Goal: Task Accomplishment & Management: Manage account settings

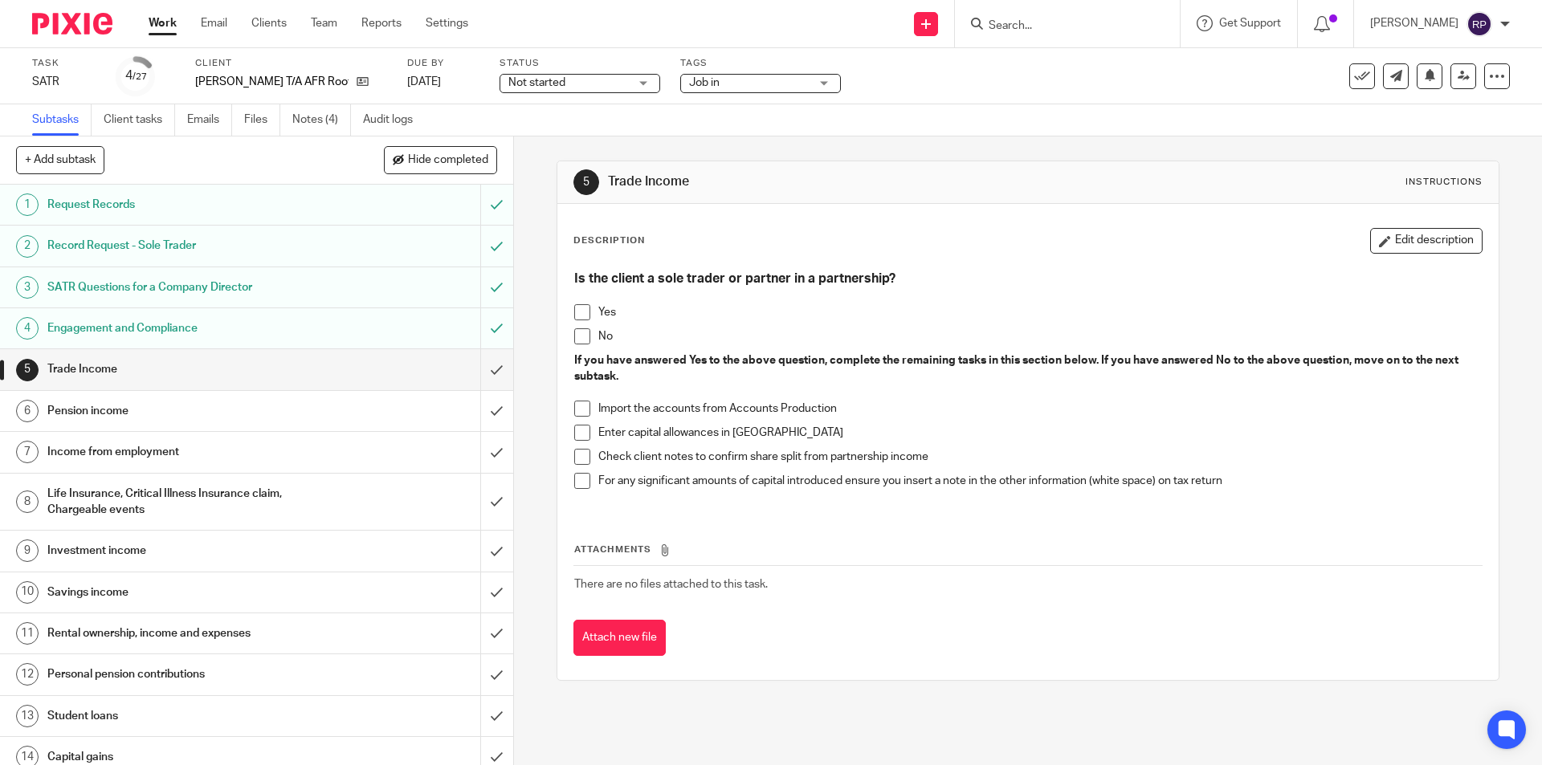
click at [583, 315] on span at bounding box center [582, 312] width 16 height 16
click at [574, 407] on span at bounding box center [582, 409] width 16 height 16
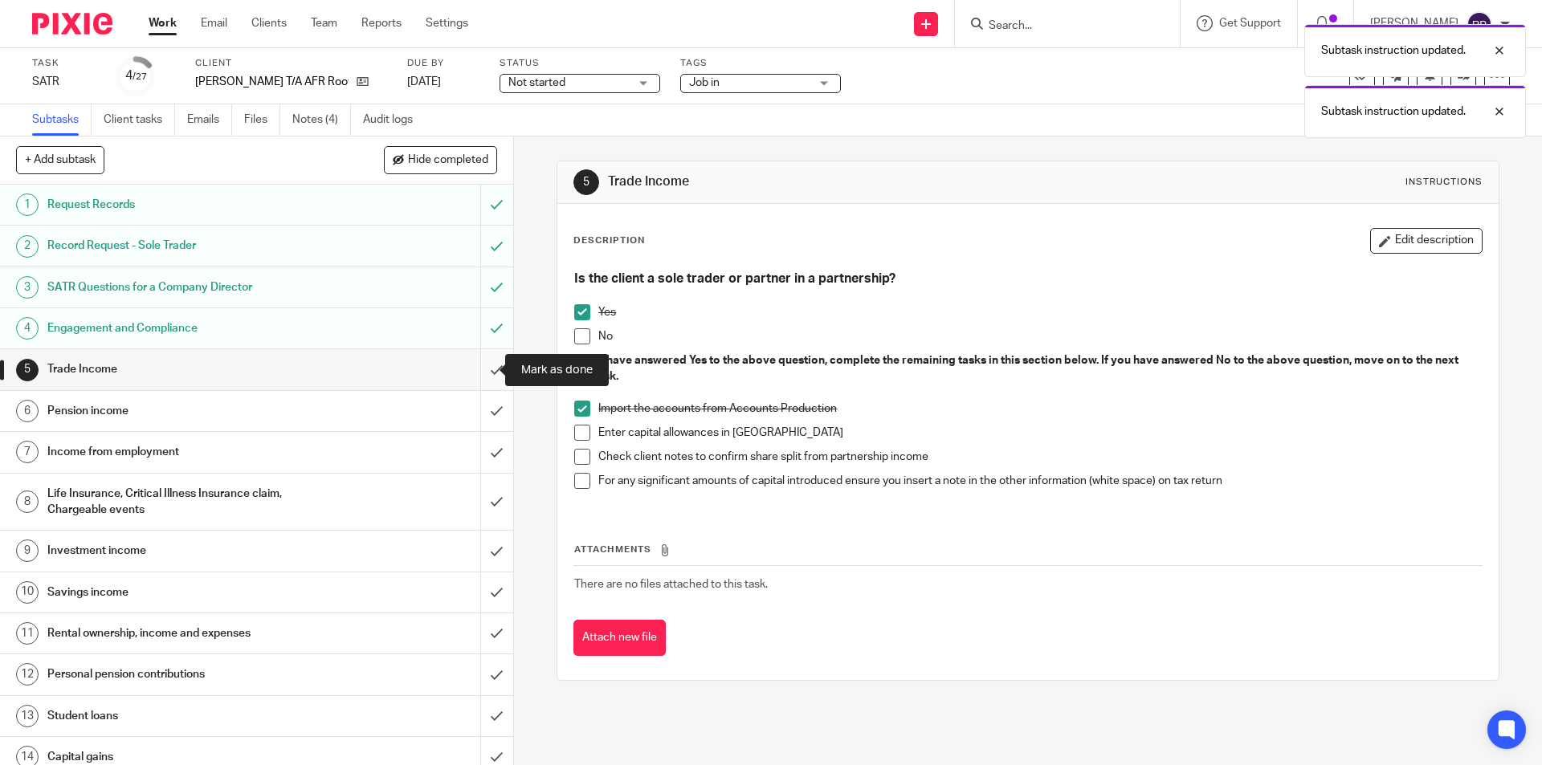
click at [480, 368] on input "submit" at bounding box center [256, 369] width 513 height 40
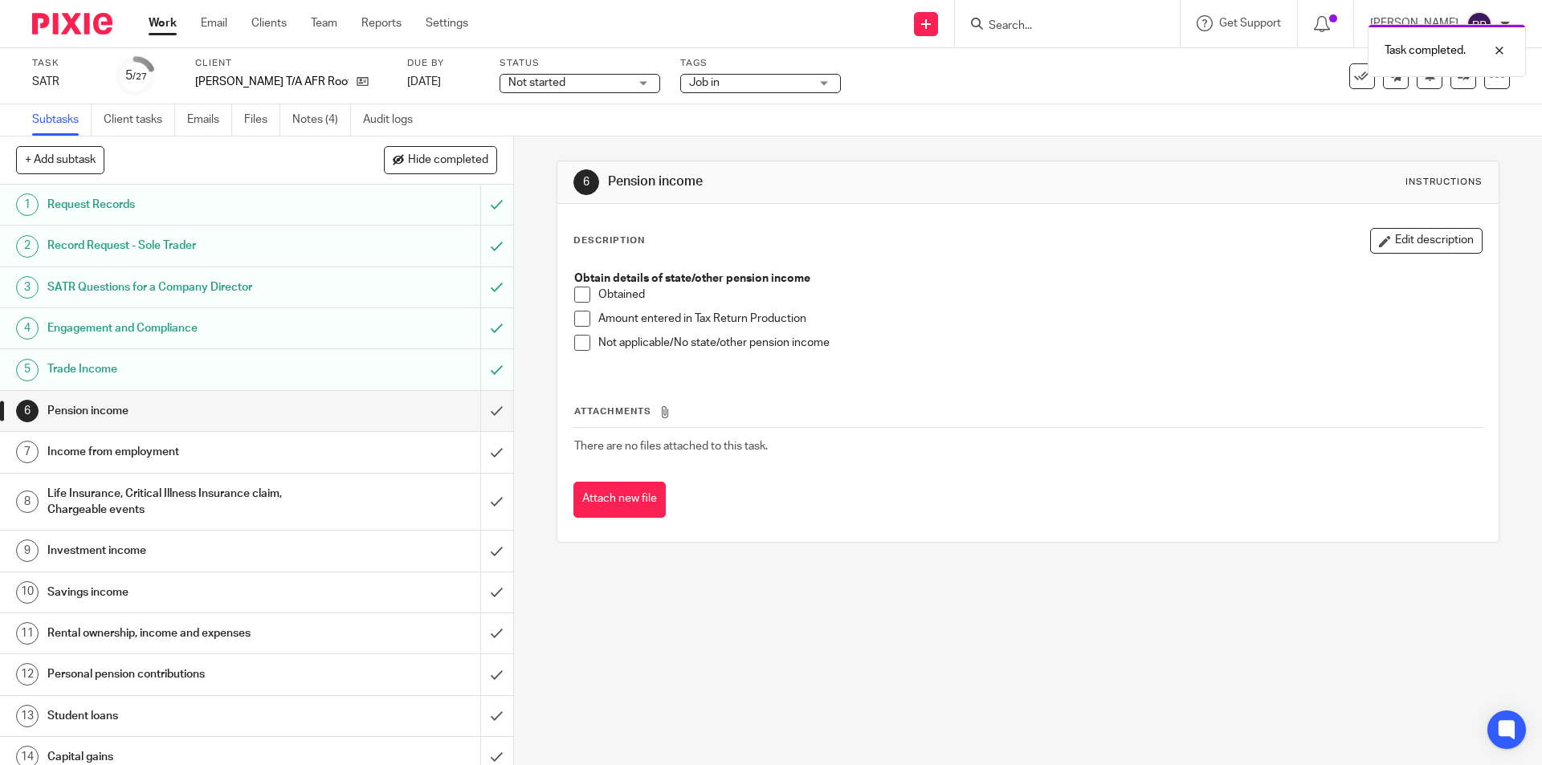
click at [578, 344] on span at bounding box center [582, 343] width 16 height 16
click at [480, 406] on input "submit" at bounding box center [256, 411] width 513 height 40
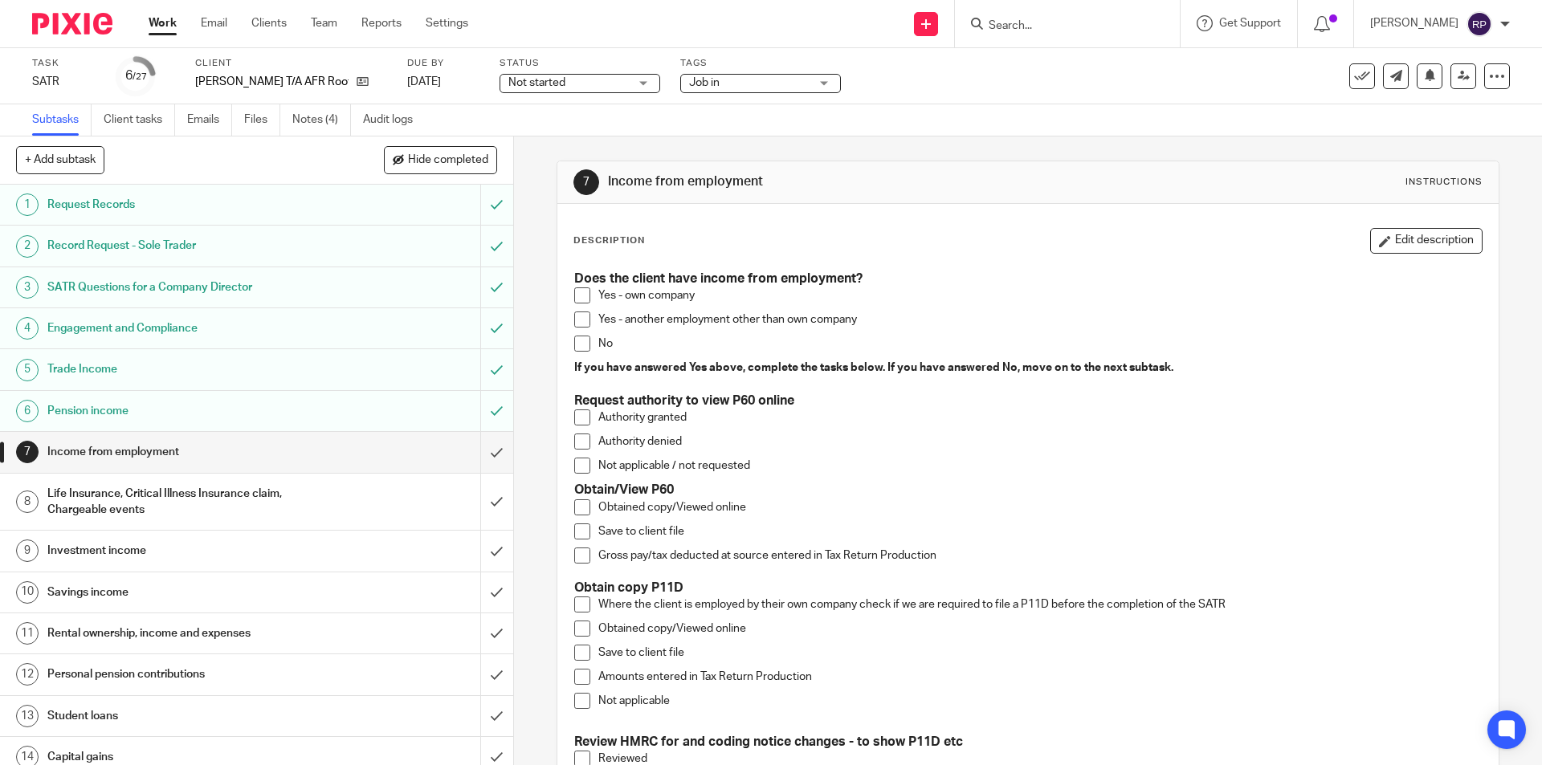
click at [577, 347] on span at bounding box center [582, 344] width 16 height 16
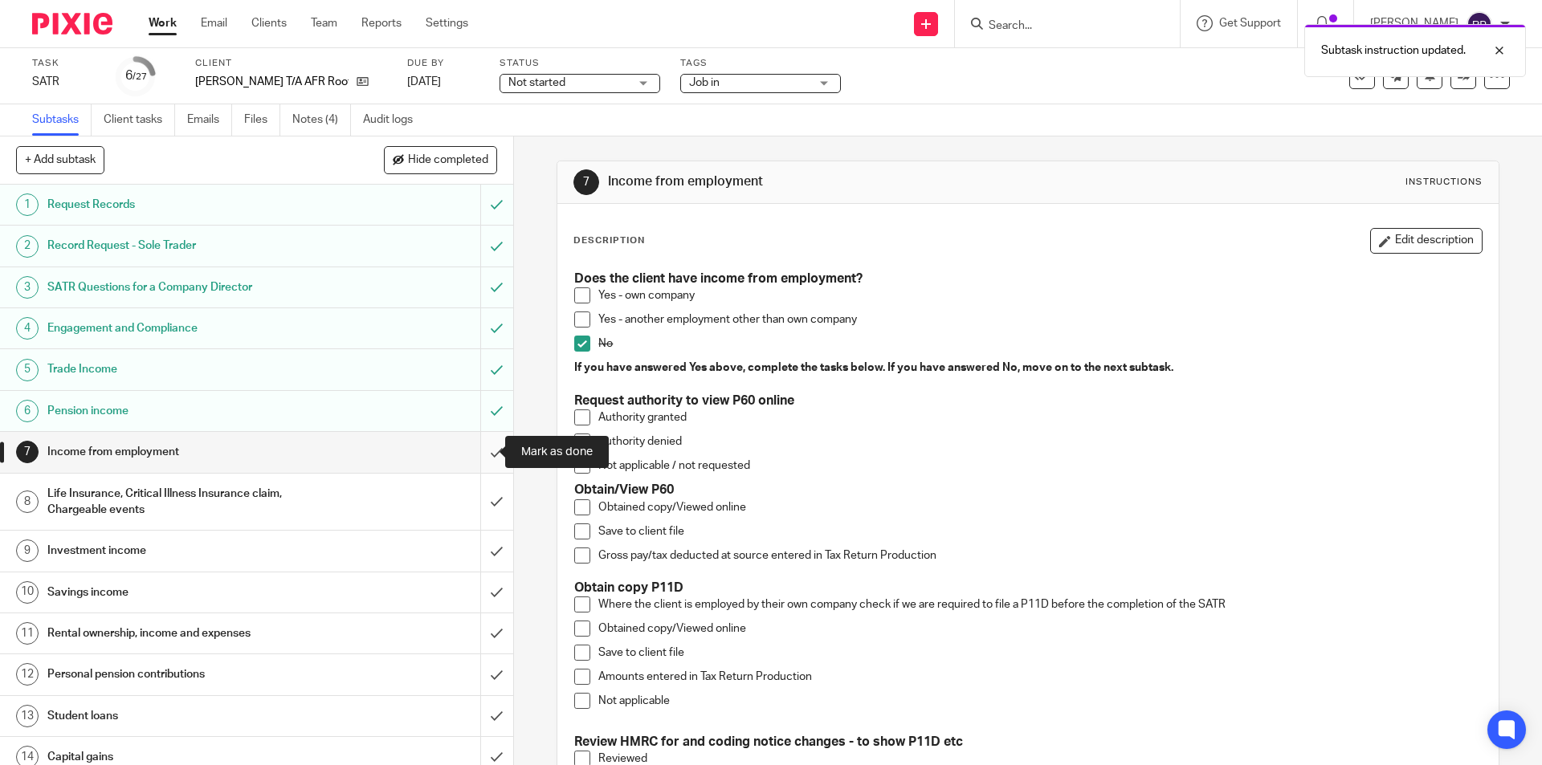
click at [478, 444] on input "submit" at bounding box center [256, 452] width 513 height 40
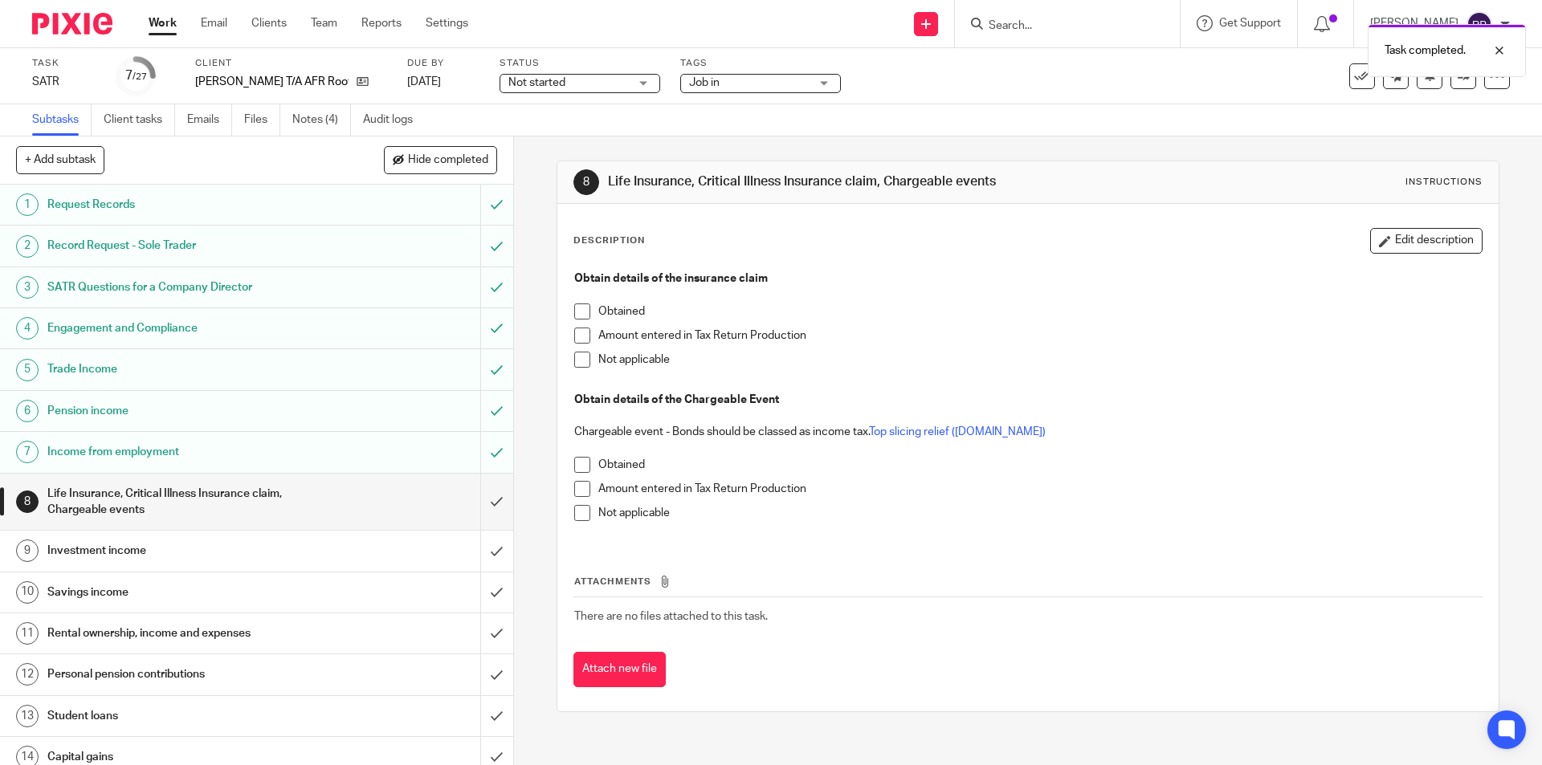
click at [216, 253] on h1 "Record Request - Sole Trader" at bounding box center [186, 246] width 278 height 24
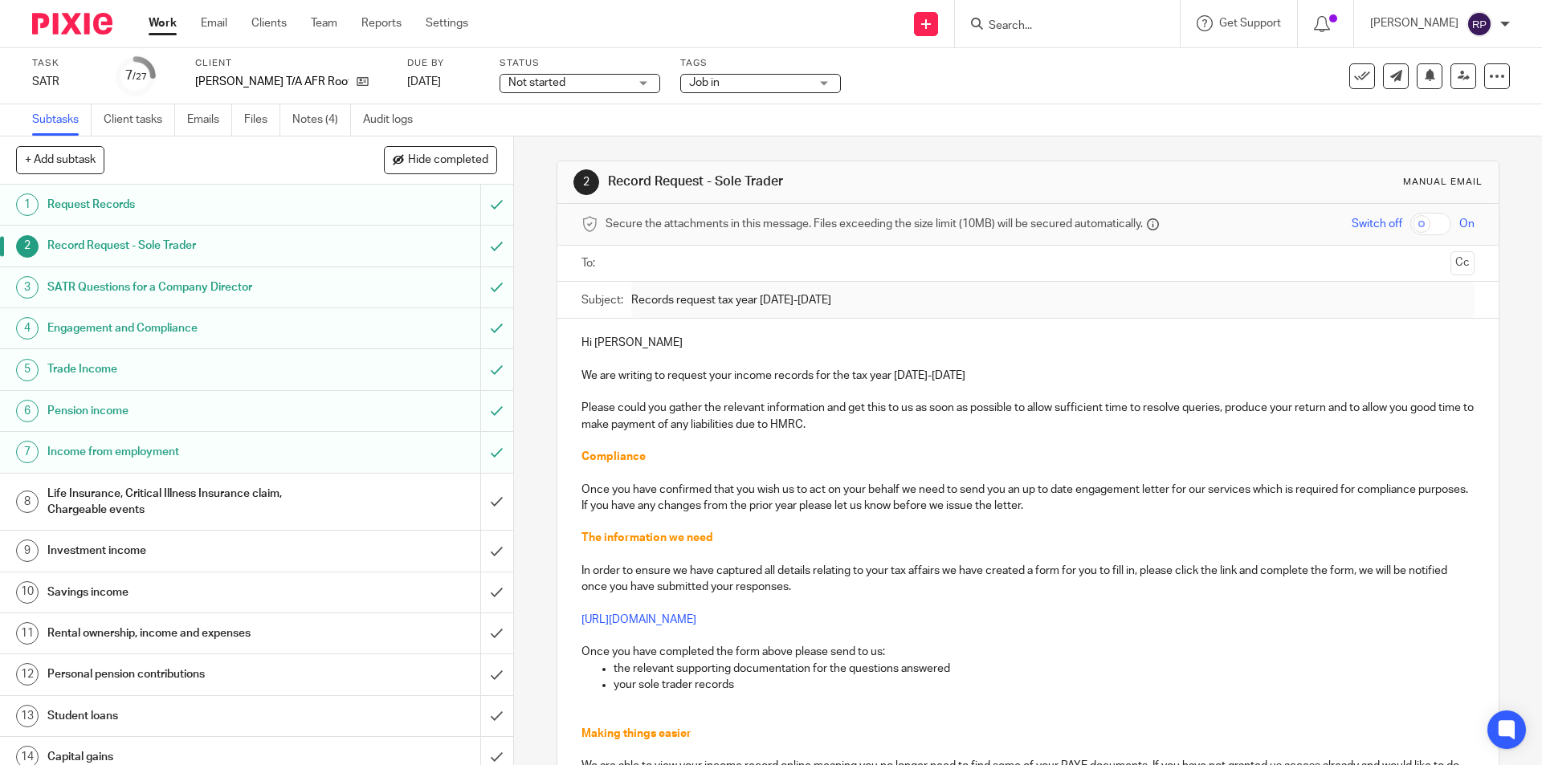
click at [153, 287] on h1 "SATR Questions for a Company Director" at bounding box center [186, 287] width 278 height 24
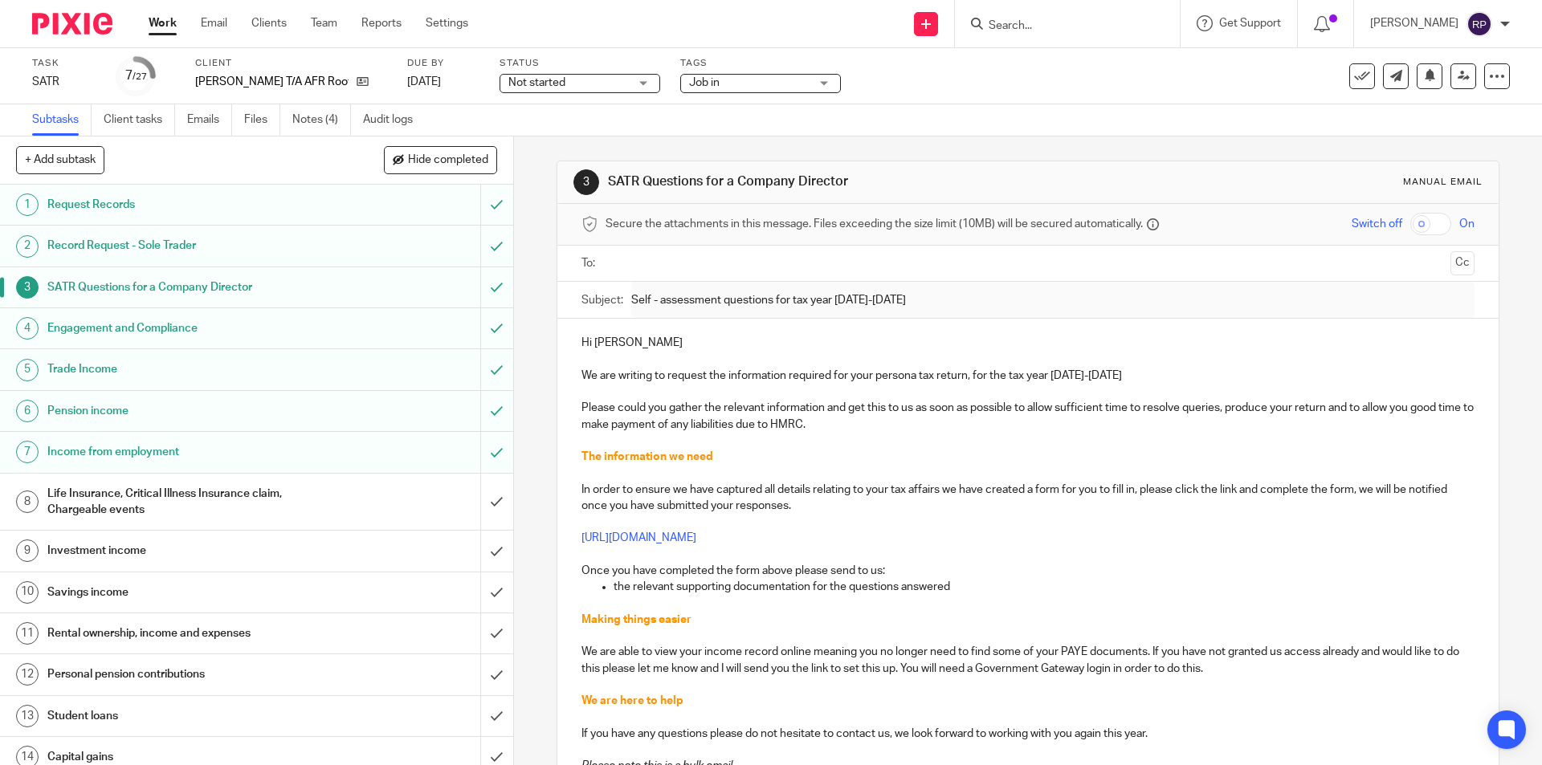
click at [121, 365] on h1 "Trade Income" at bounding box center [186, 369] width 278 height 24
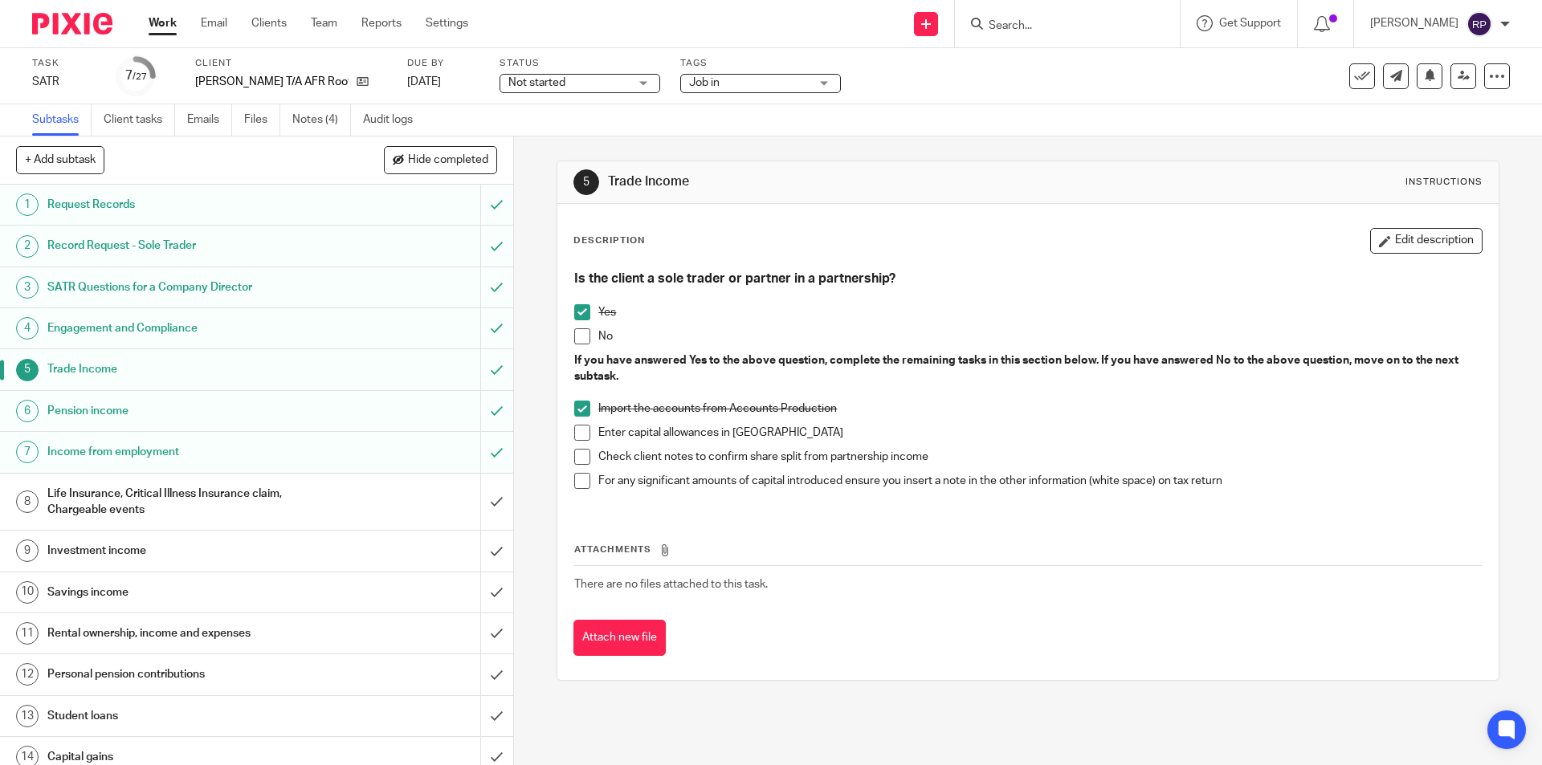
click at [74, 512] on h1 "Life Insurance, Critical Illness Insurance claim, Chargeable events" at bounding box center [186, 502] width 278 height 41
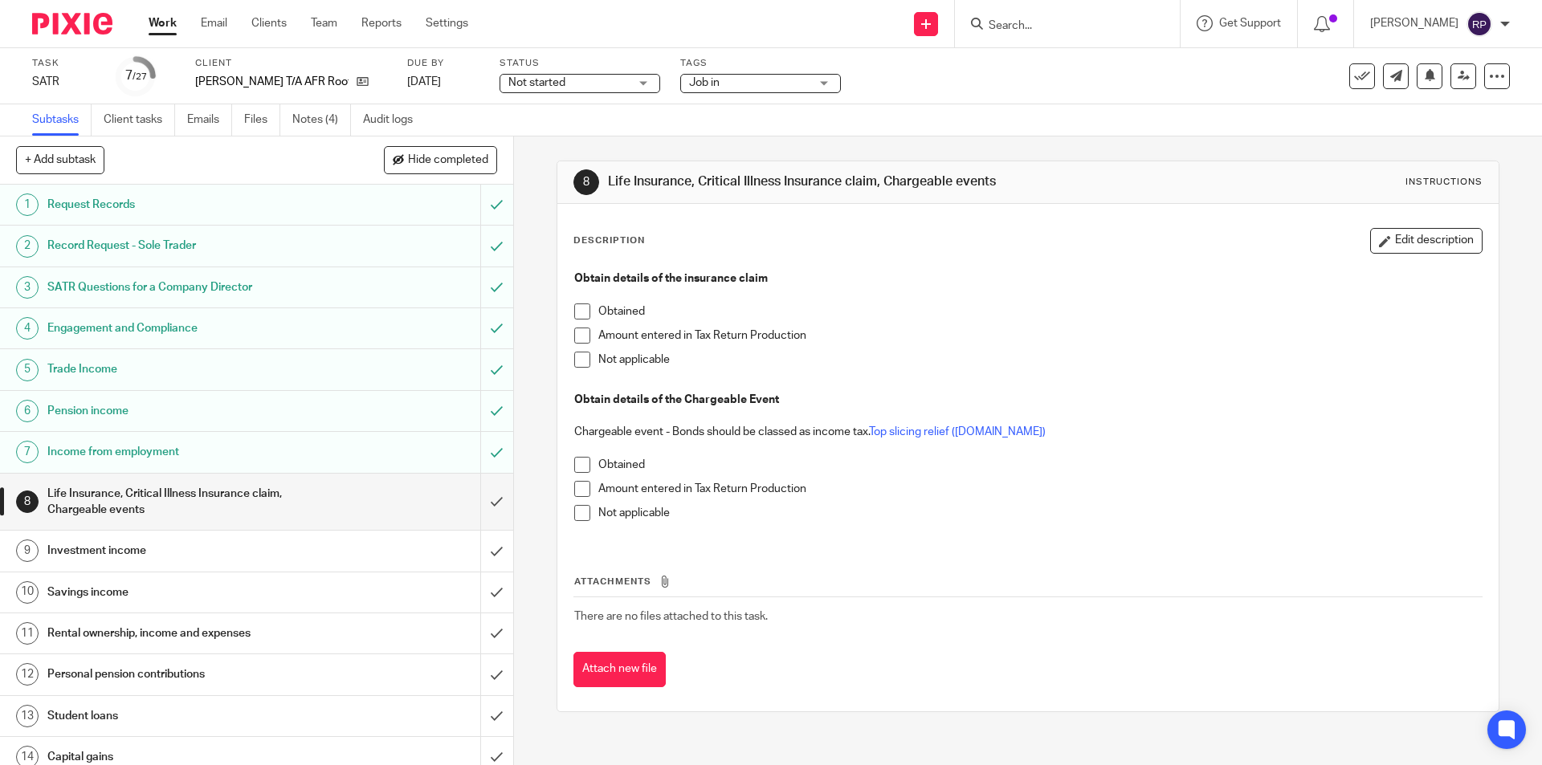
click at [574, 362] on span at bounding box center [582, 360] width 16 height 16
click at [576, 514] on span at bounding box center [582, 513] width 16 height 16
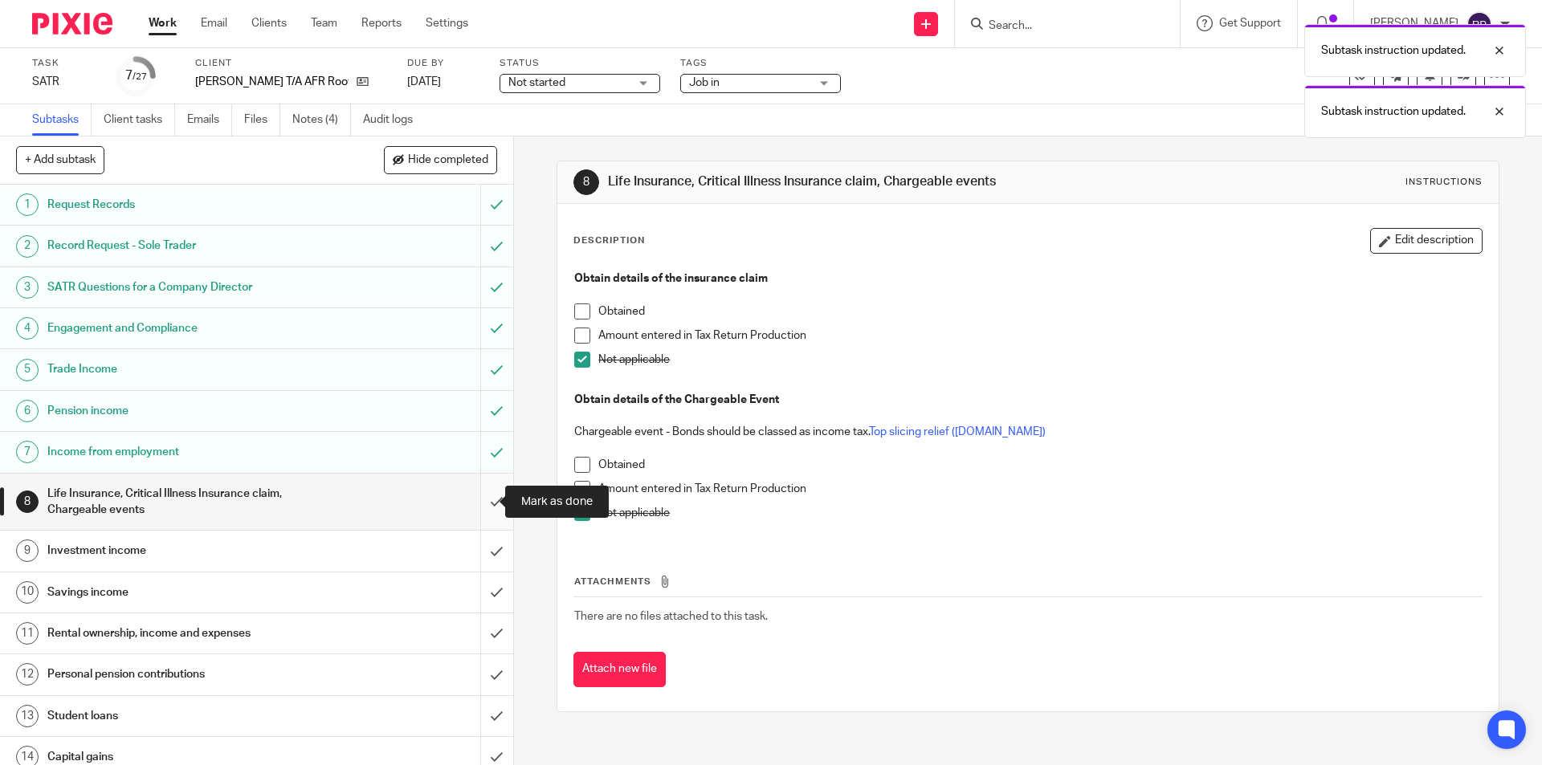
click at [472, 499] on input "submit" at bounding box center [256, 502] width 513 height 57
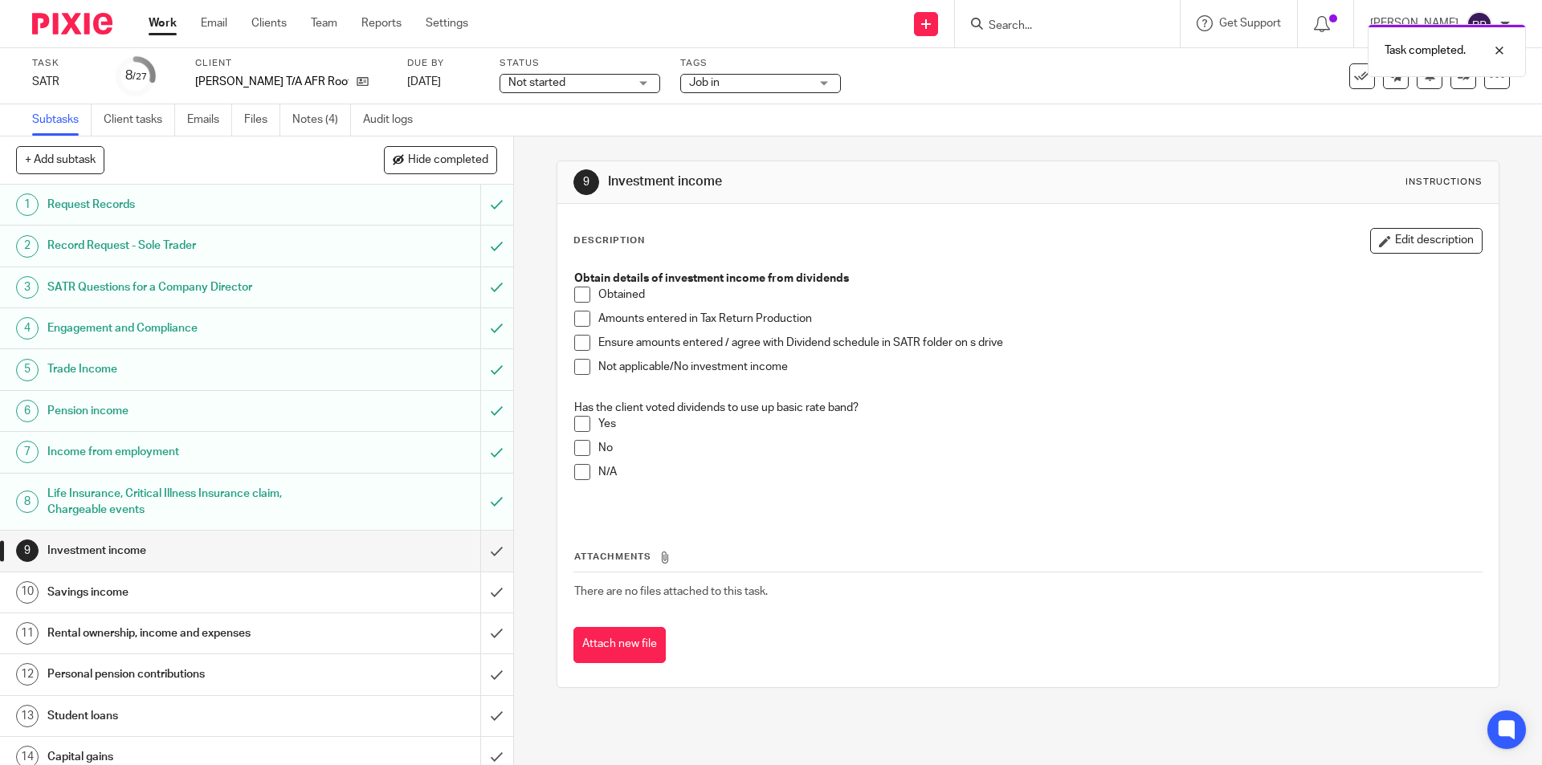
scroll to position [161, 0]
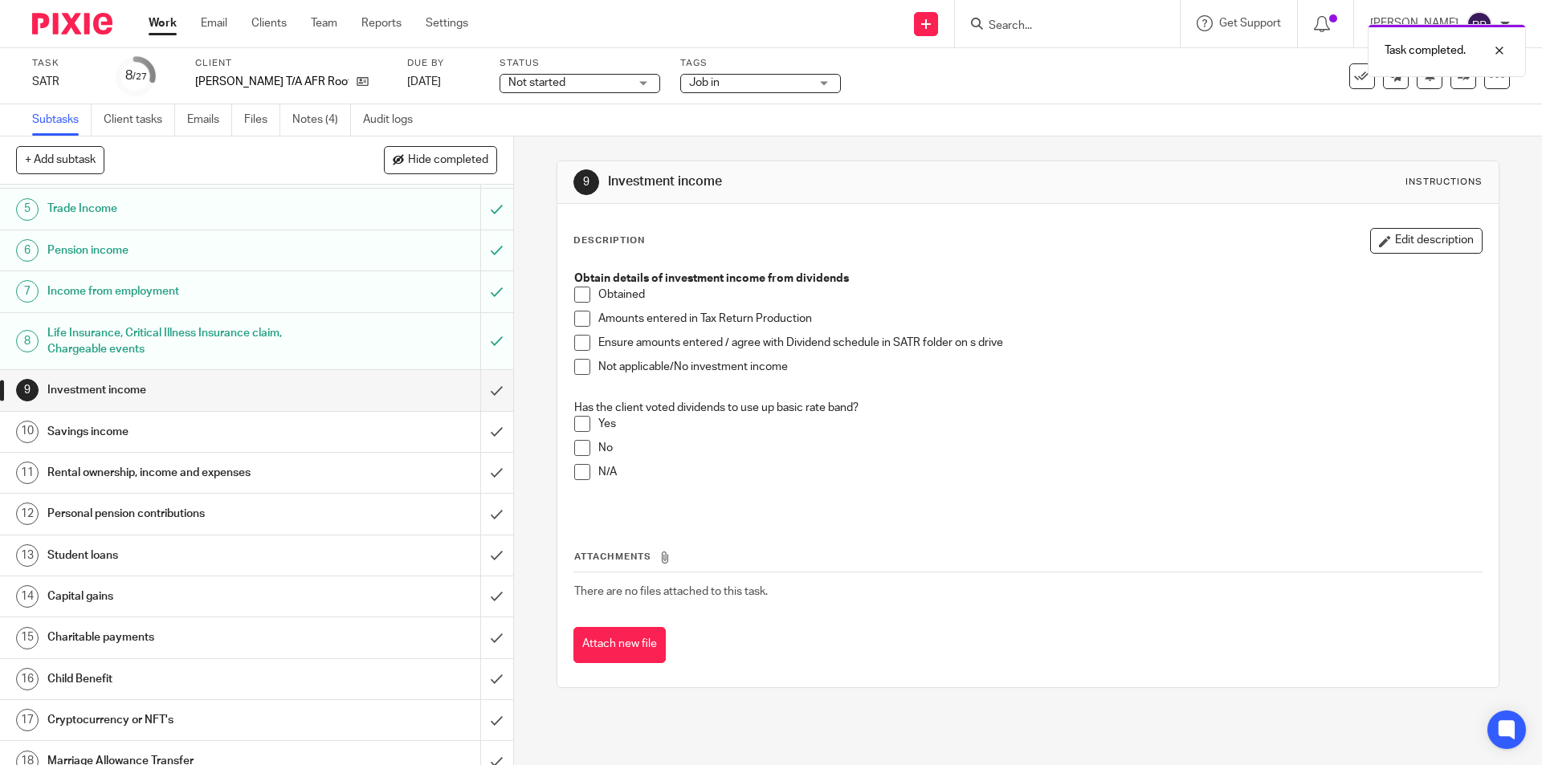
click at [581, 296] on span at bounding box center [582, 295] width 16 height 16
click at [579, 323] on span at bounding box center [582, 319] width 16 height 16
click at [574, 469] on span at bounding box center [582, 472] width 16 height 16
click at [480, 389] on input "submit" at bounding box center [256, 390] width 513 height 40
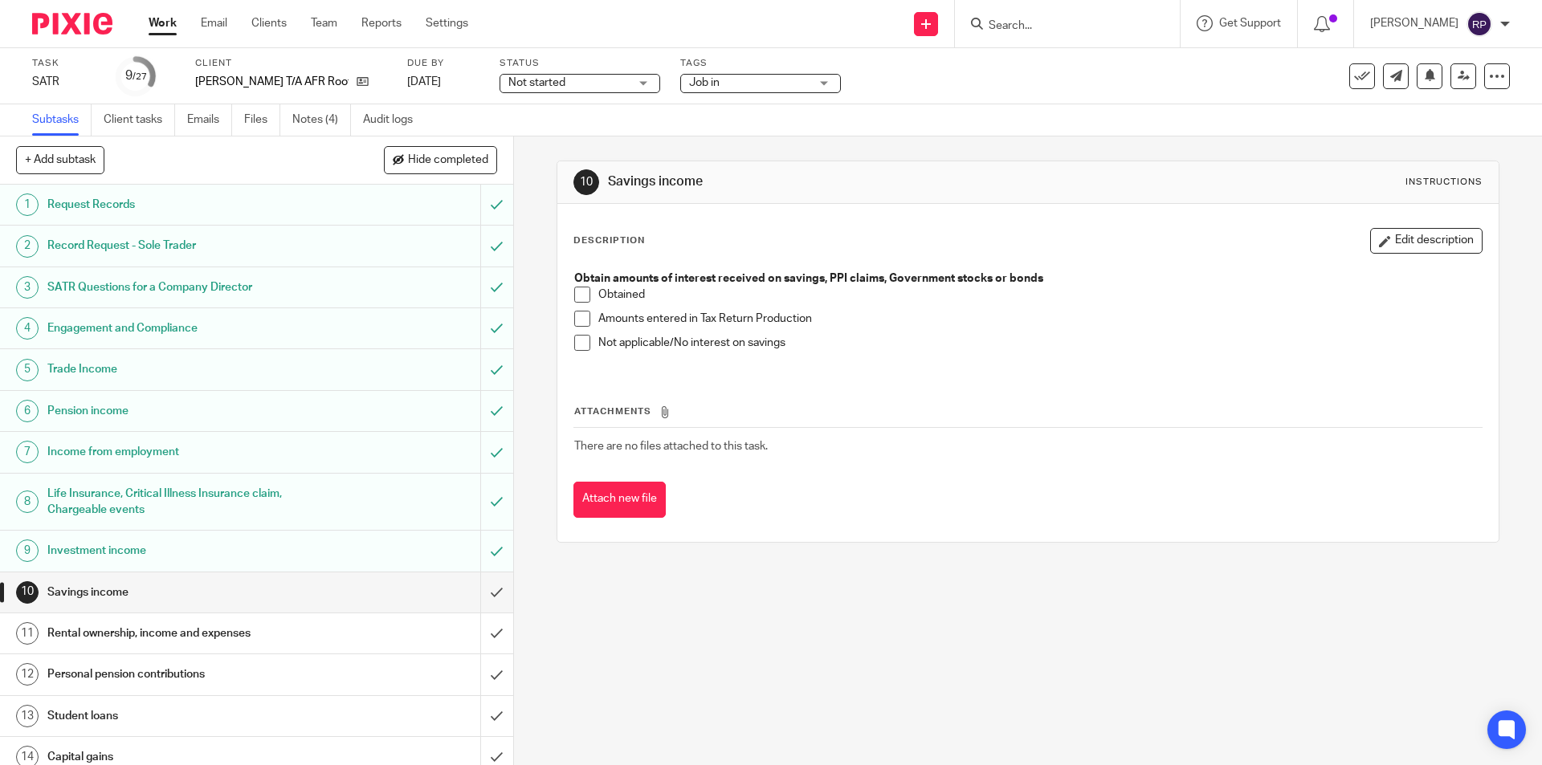
click at [581, 299] on span at bounding box center [582, 295] width 16 height 16
click at [579, 324] on span at bounding box center [582, 319] width 16 height 16
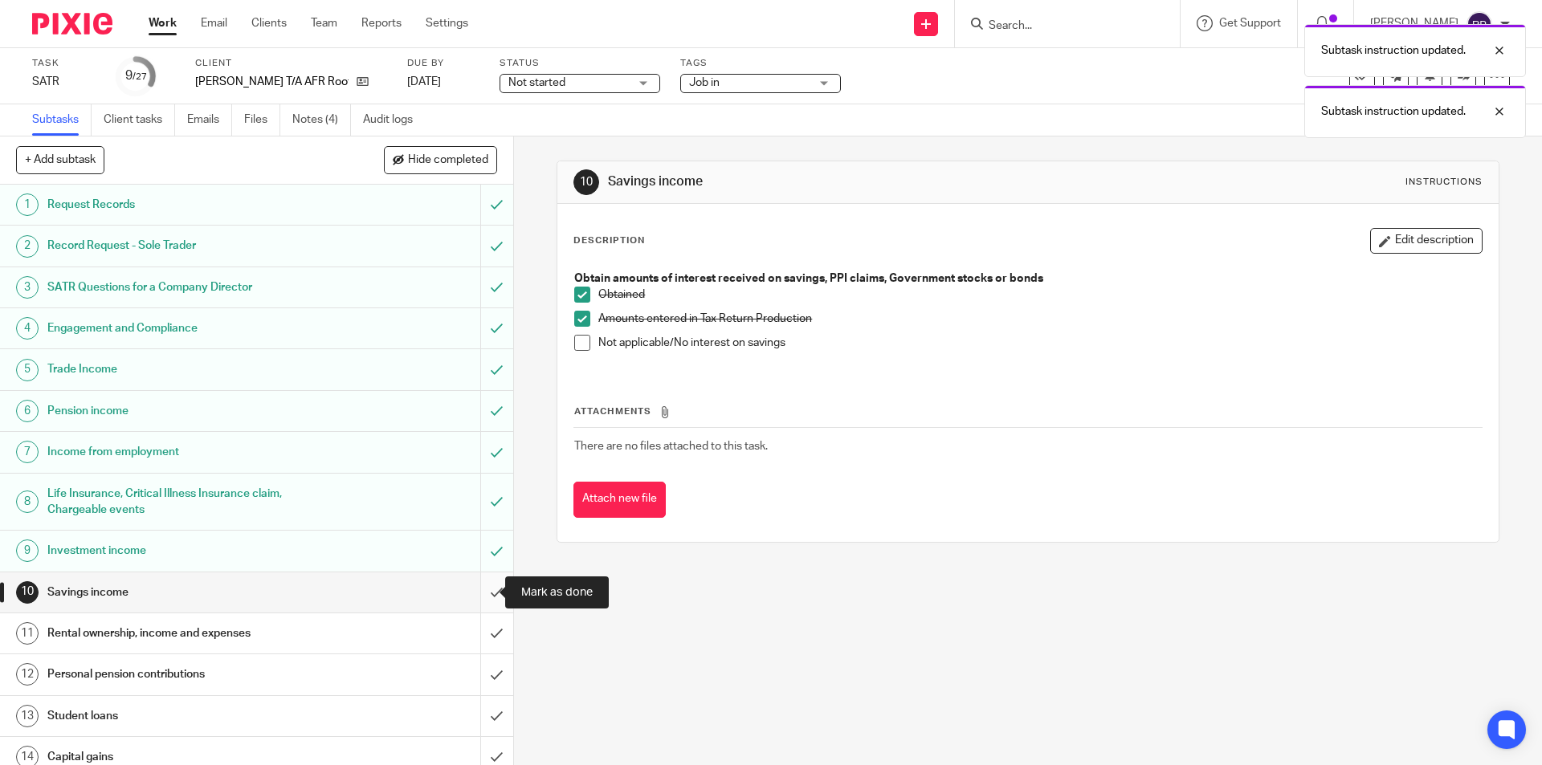
click at [479, 587] on input "submit" at bounding box center [256, 593] width 513 height 40
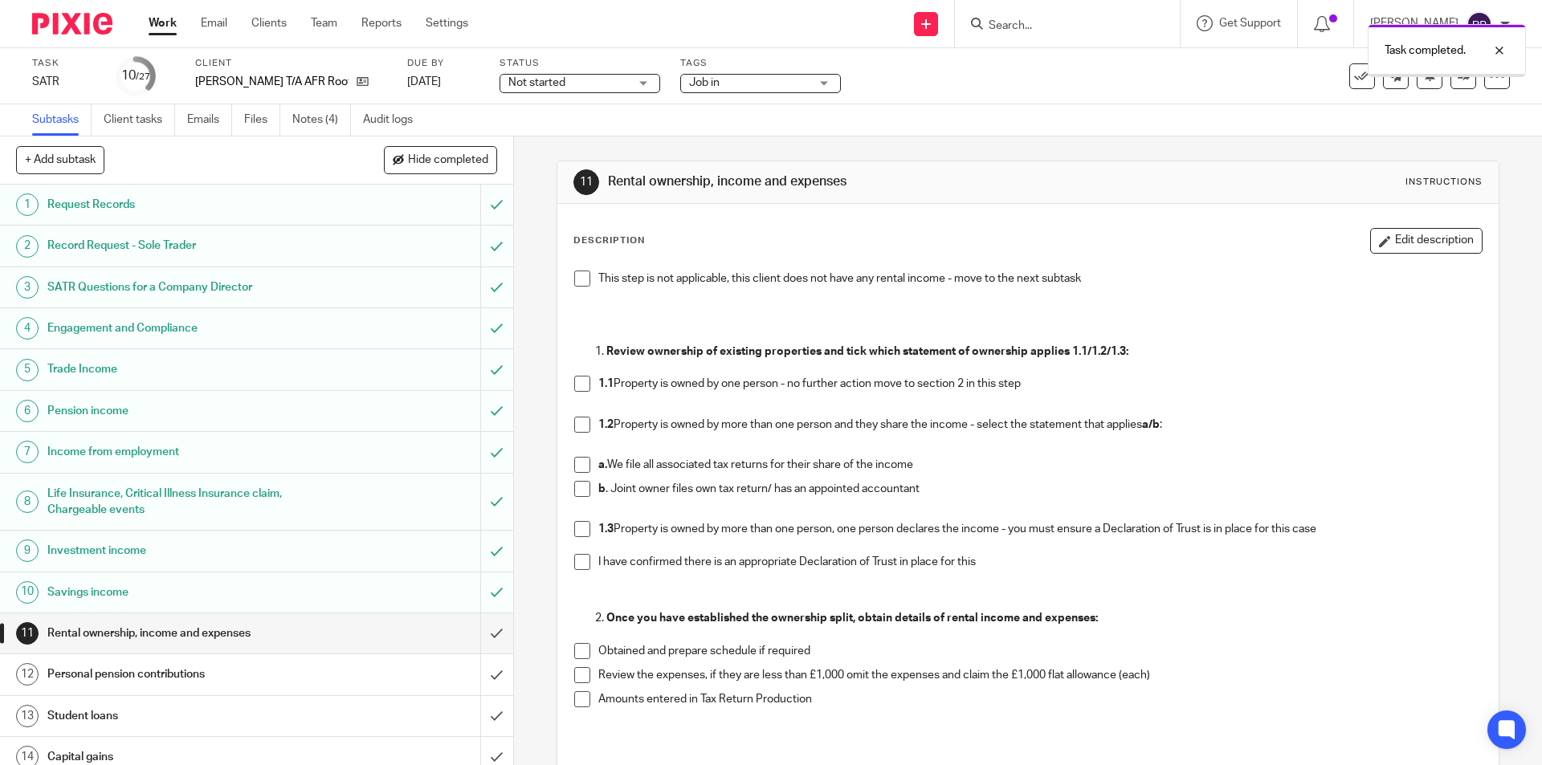
scroll to position [241, 0]
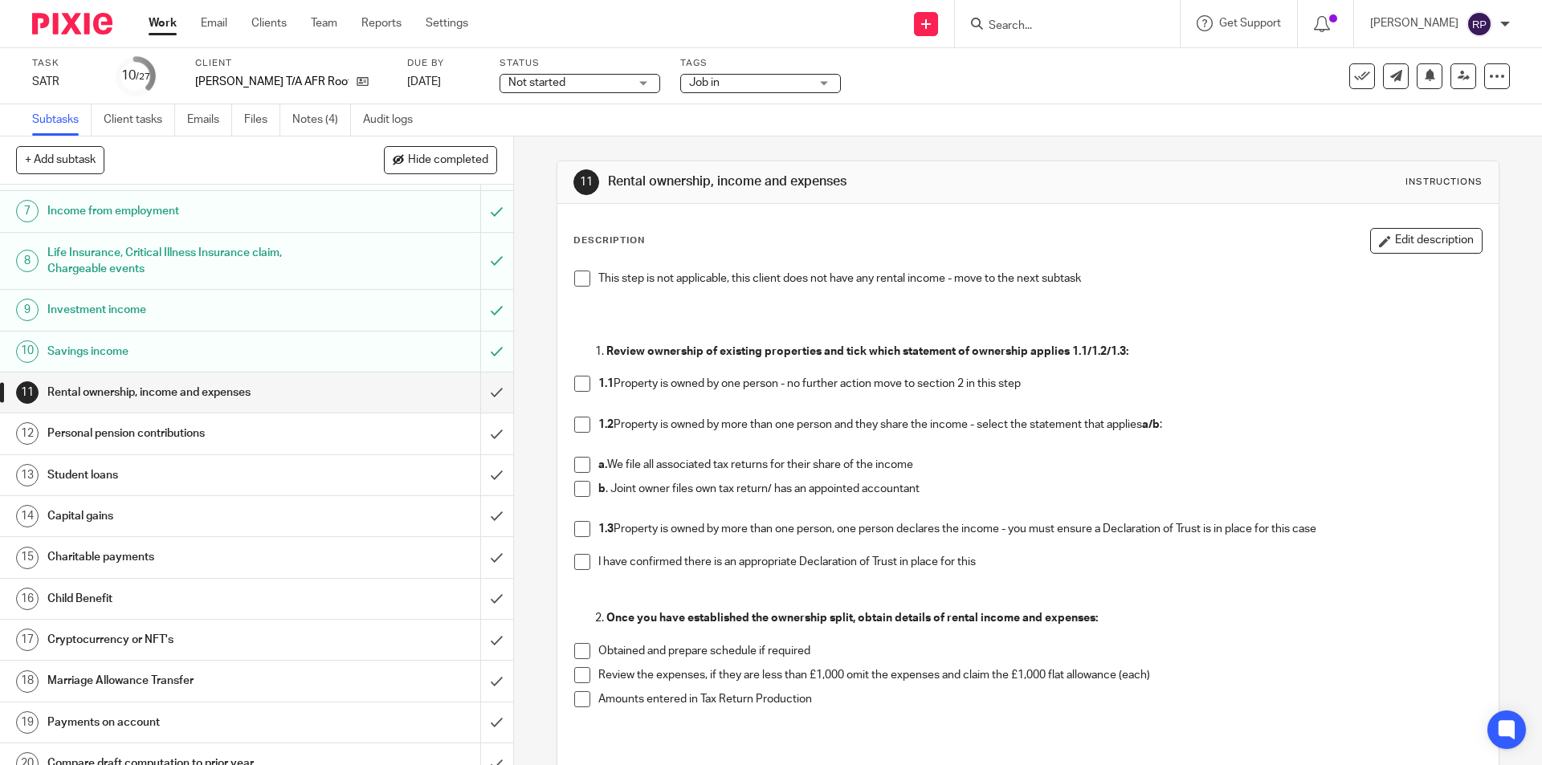
click at [577, 430] on span at bounding box center [582, 425] width 16 height 16
click at [574, 468] on span at bounding box center [582, 465] width 16 height 16
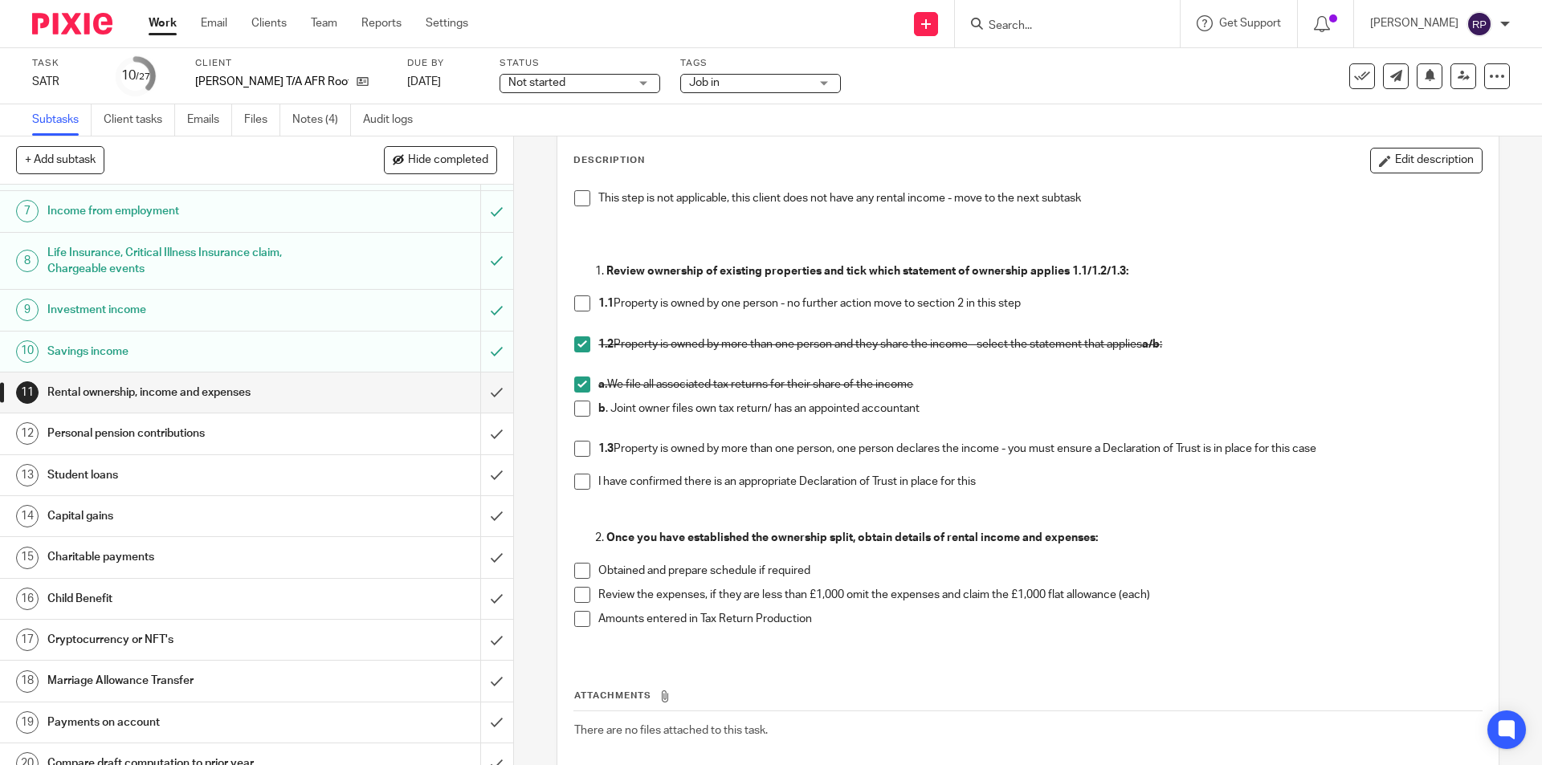
click at [575, 620] on span at bounding box center [582, 619] width 16 height 16
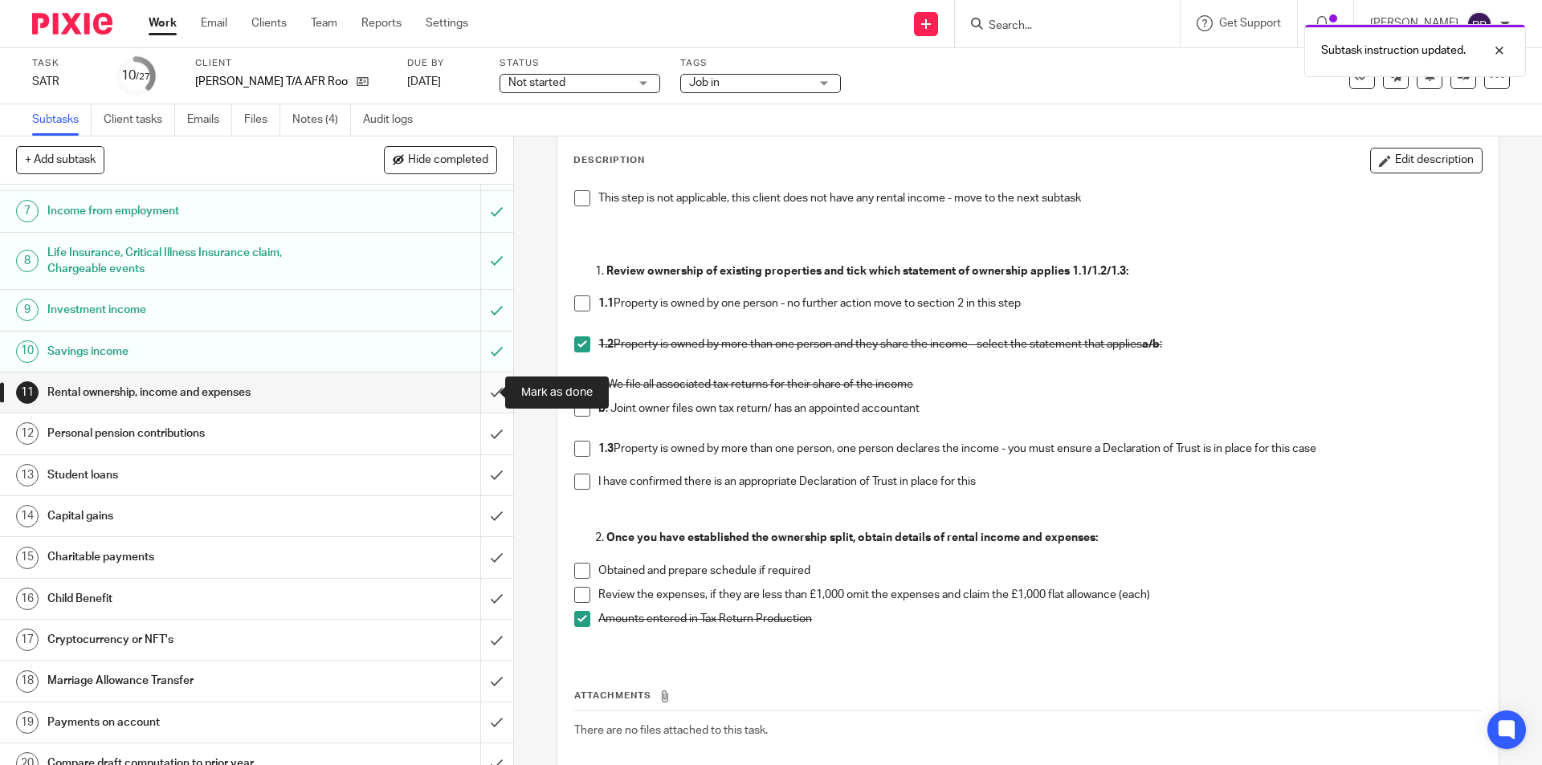
click at [483, 384] on input "submit" at bounding box center [256, 393] width 513 height 40
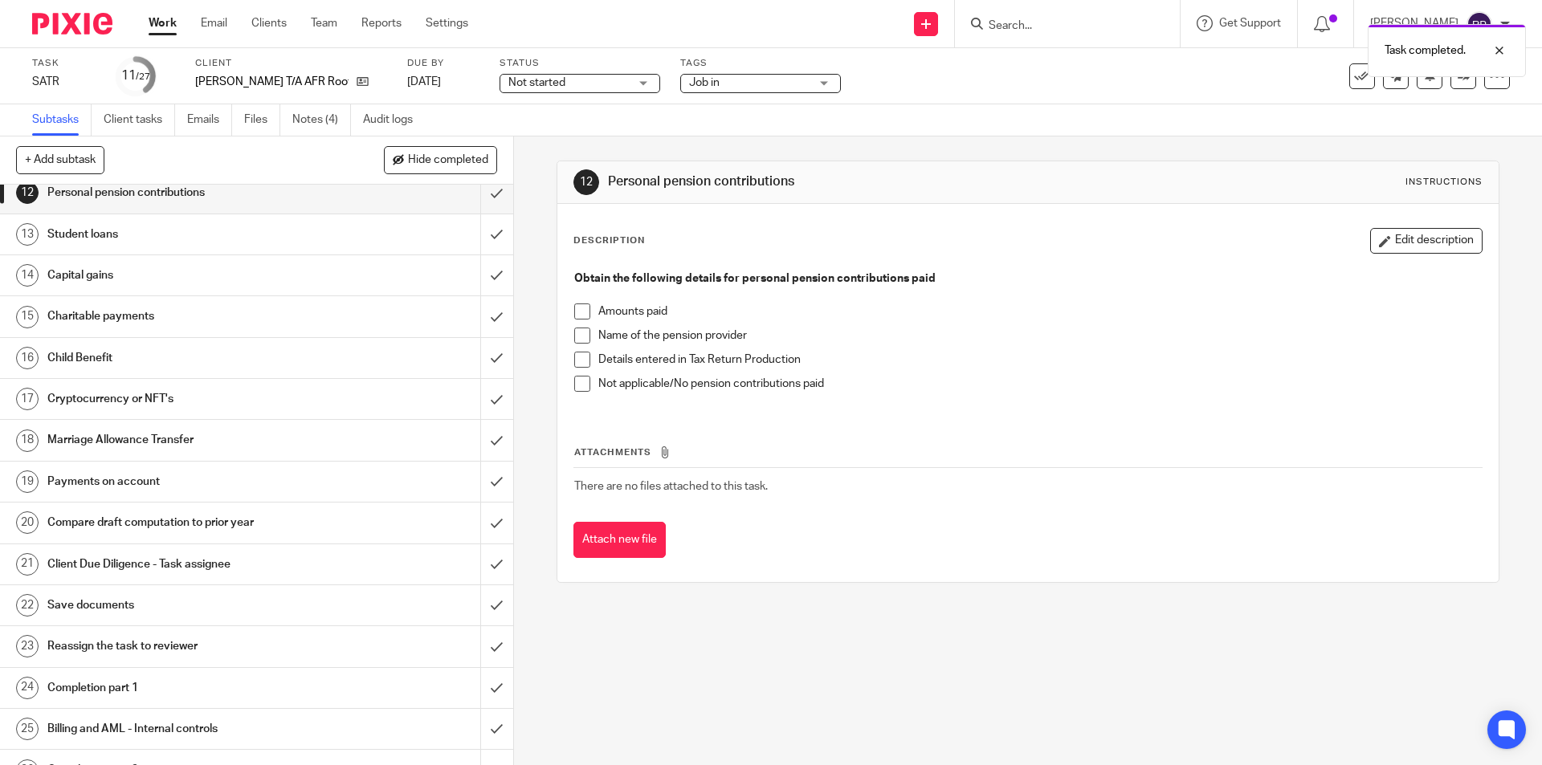
scroll to position [402, 0]
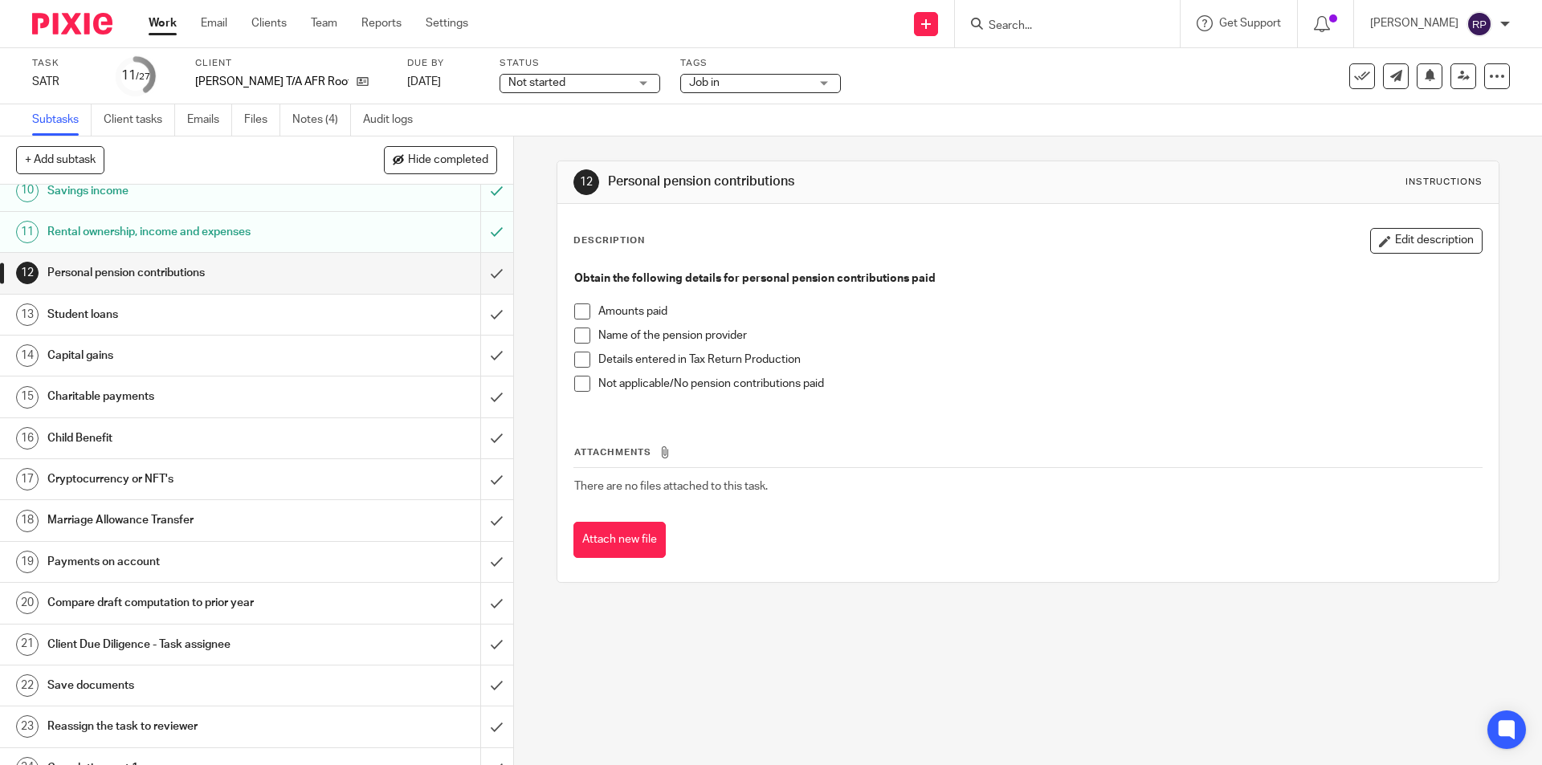
click at [584, 385] on span at bounding box center [582, 384] width 16 height 16
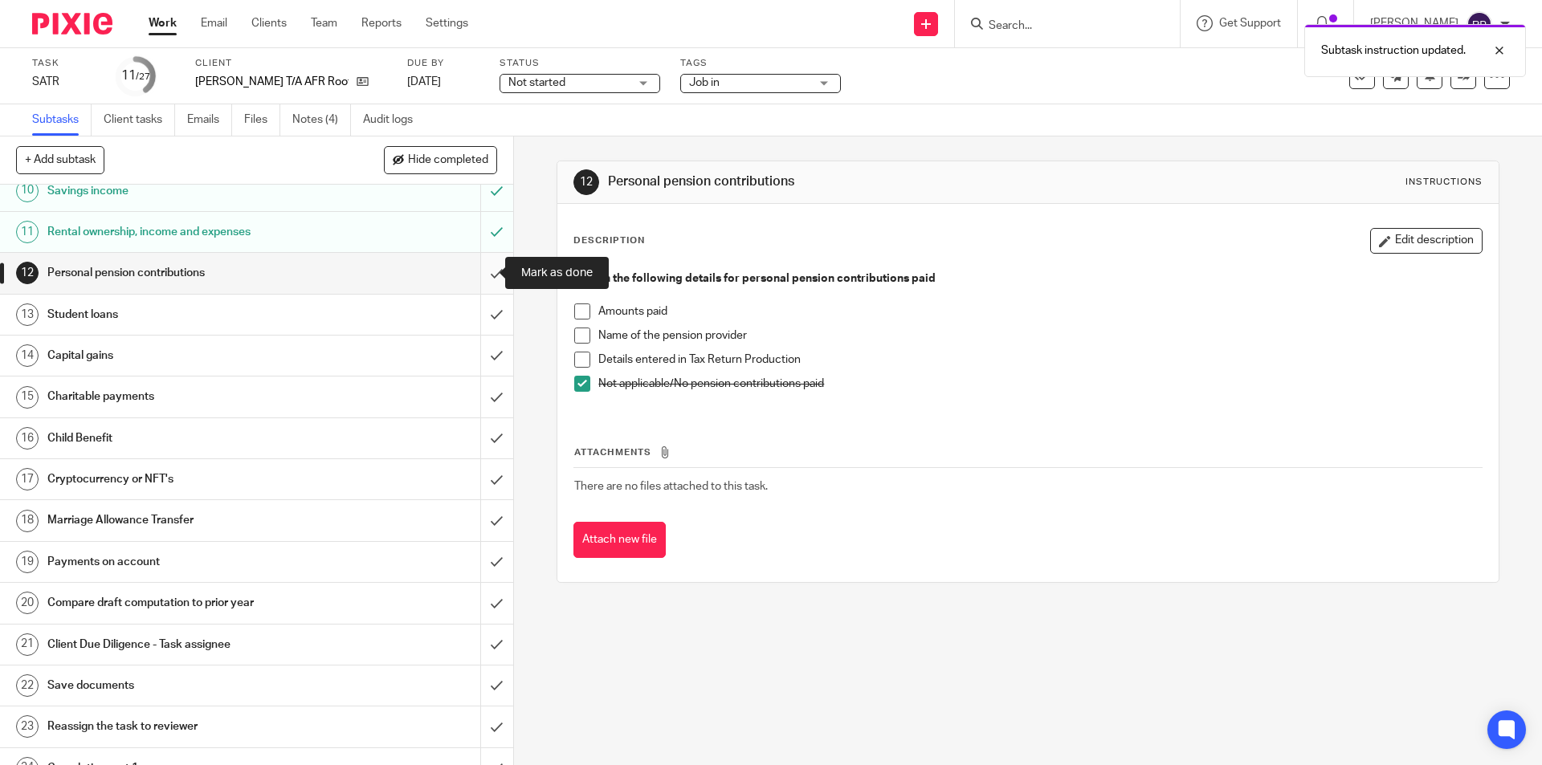
click at [471, 270] on input "submit" at bounding box center [256, 273] width 513 height 40
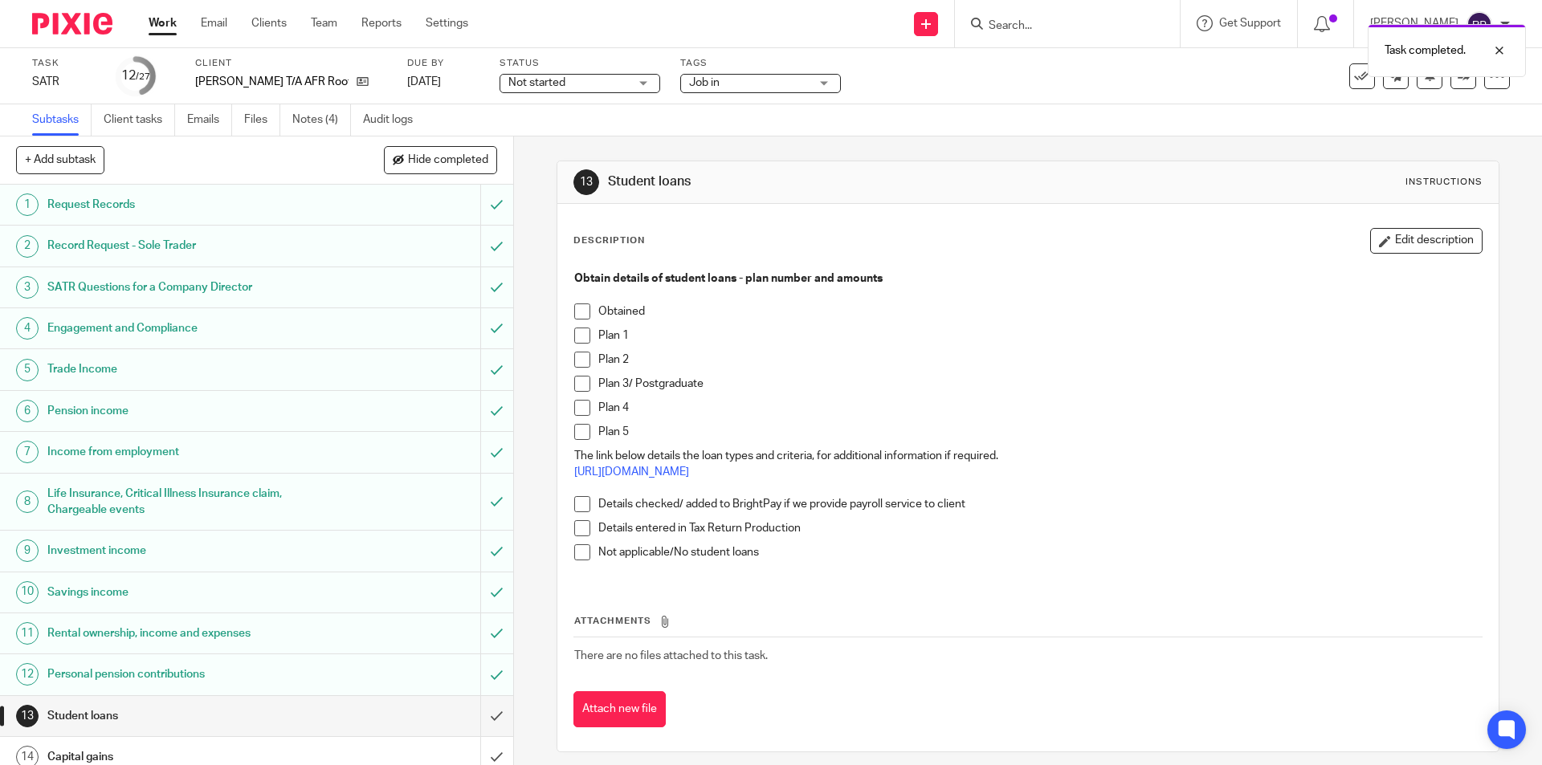
scroll to position [402, 0]
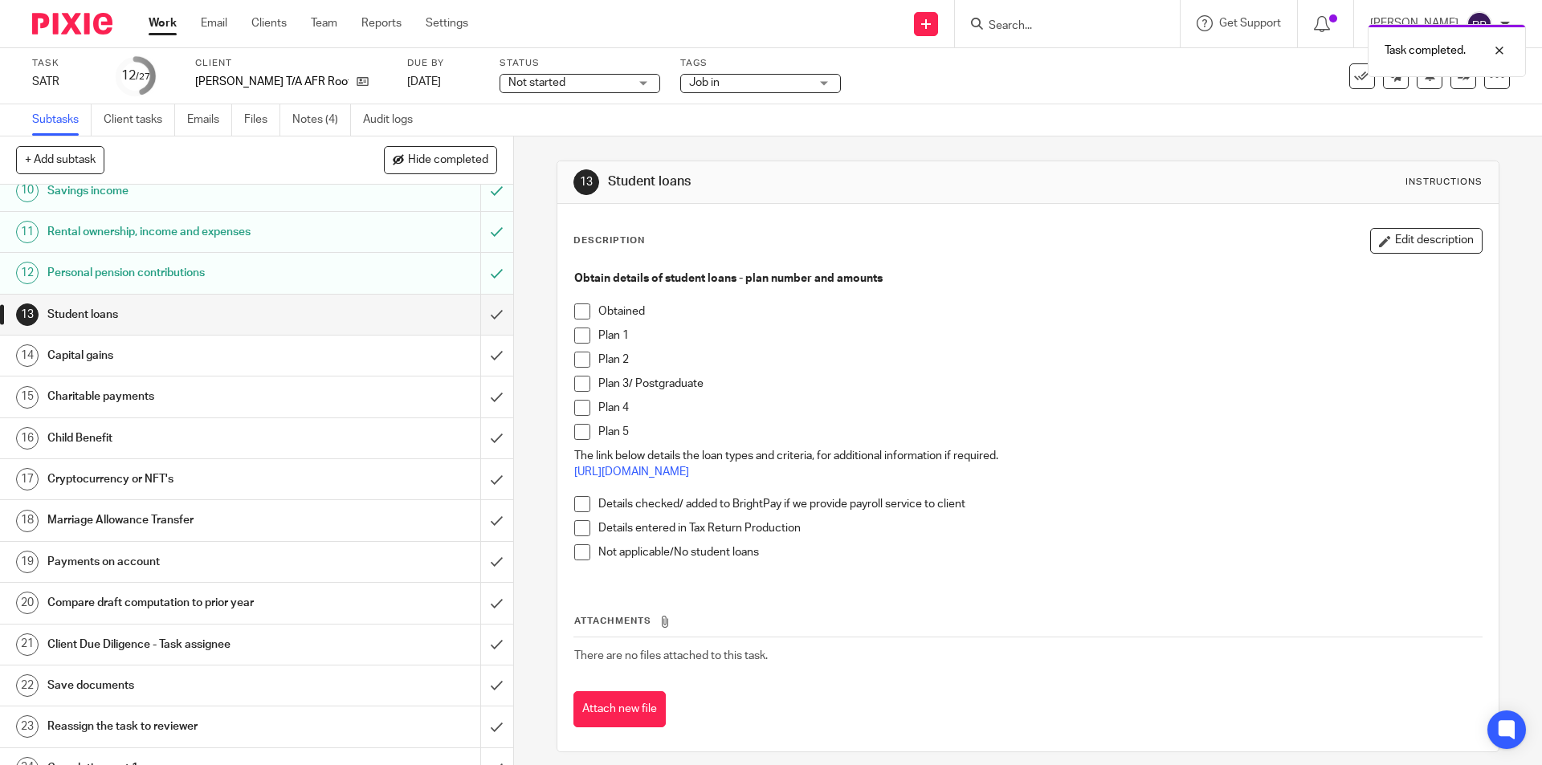
click at [575, 552] on span at bounding box center [582, 552] width 16 height 16
click at [487, 303] on input "submit" at bounding box center [256, 315] width 513 height 40
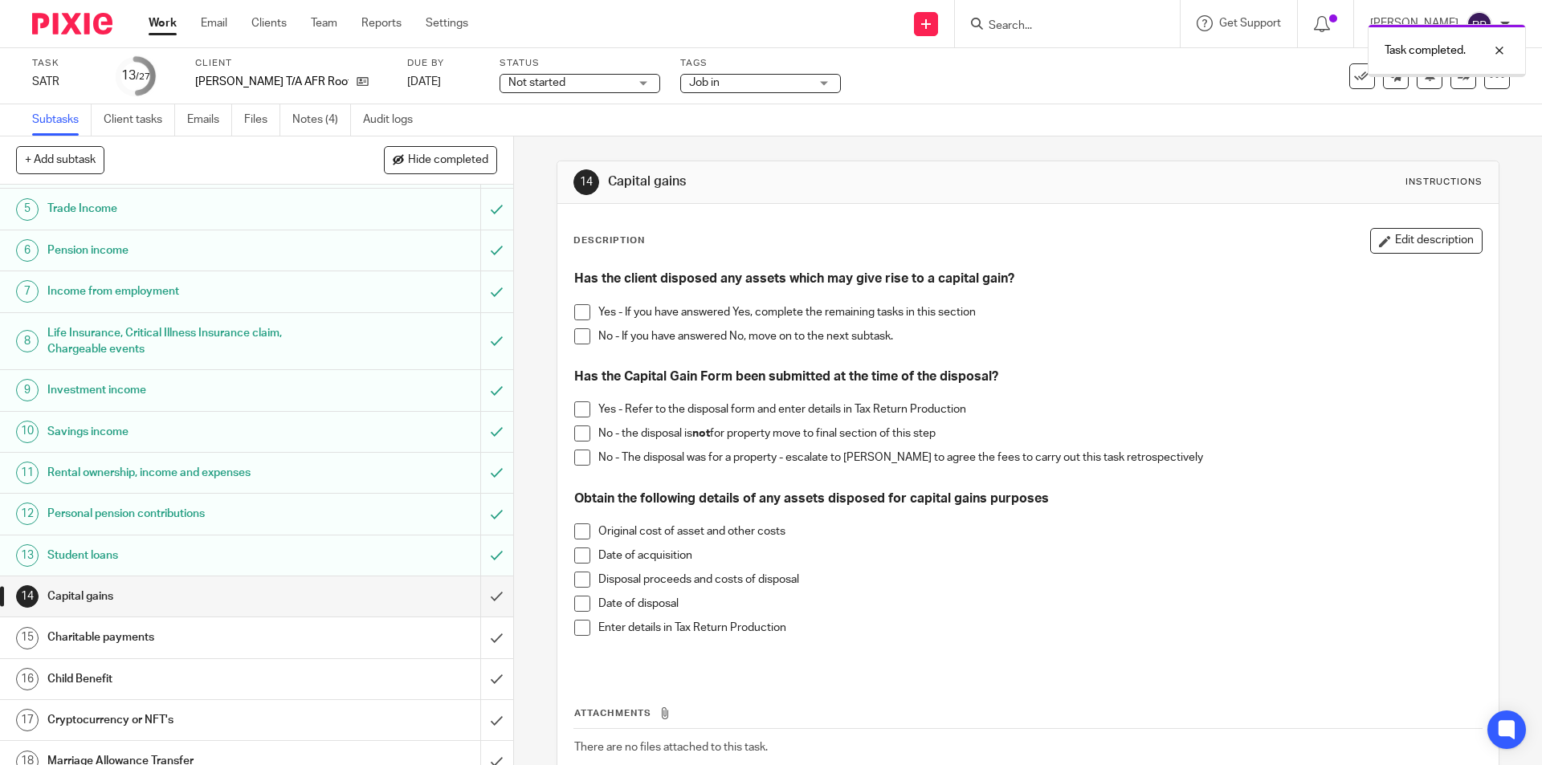
scroll to position [321, 0]
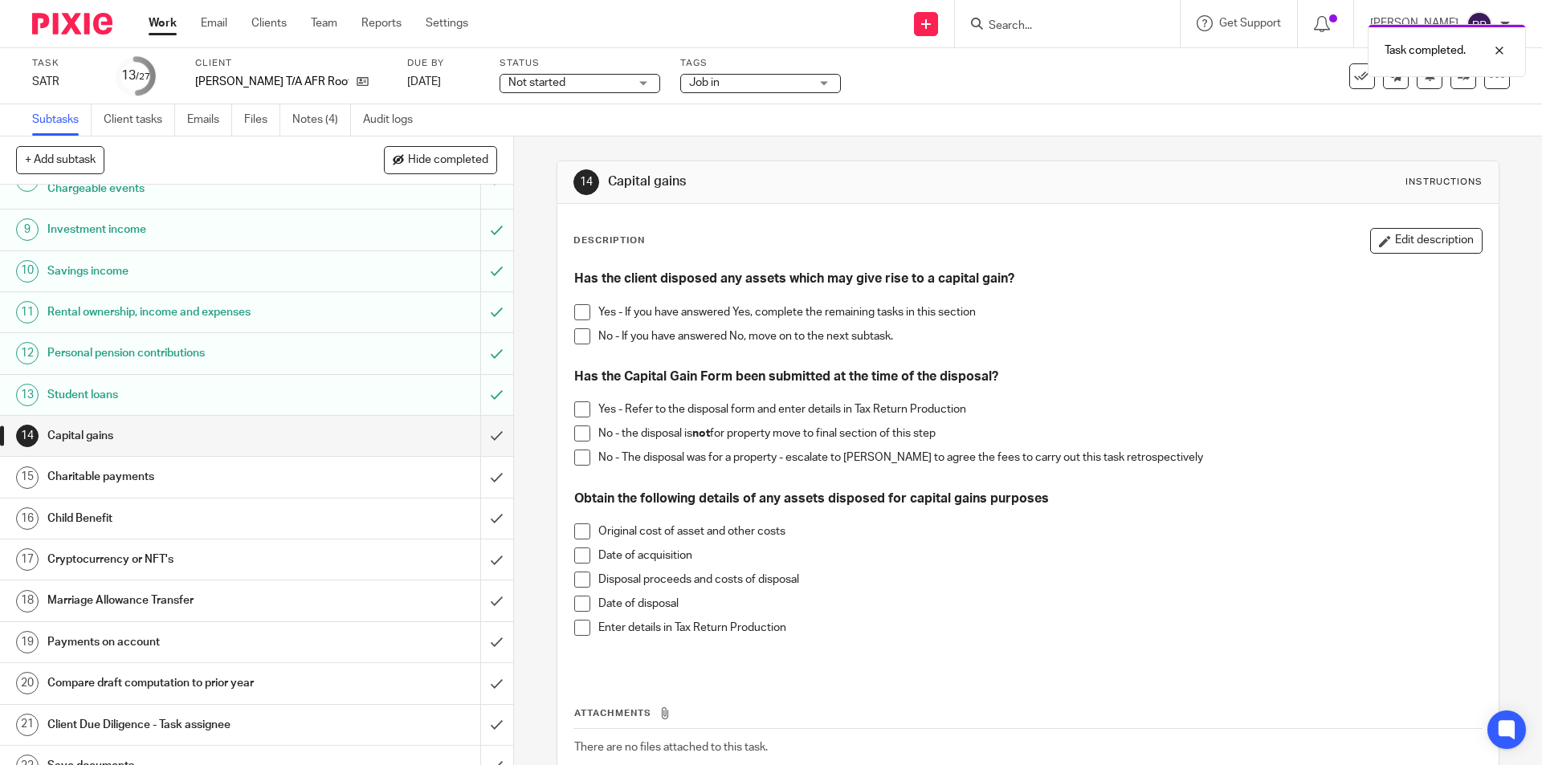
click at [574, 336] on span at bounding box center [582, 336] width 16 height 16
click at [475, 435] on input "submit" at bounding box center [256, 436] width 513 height 40
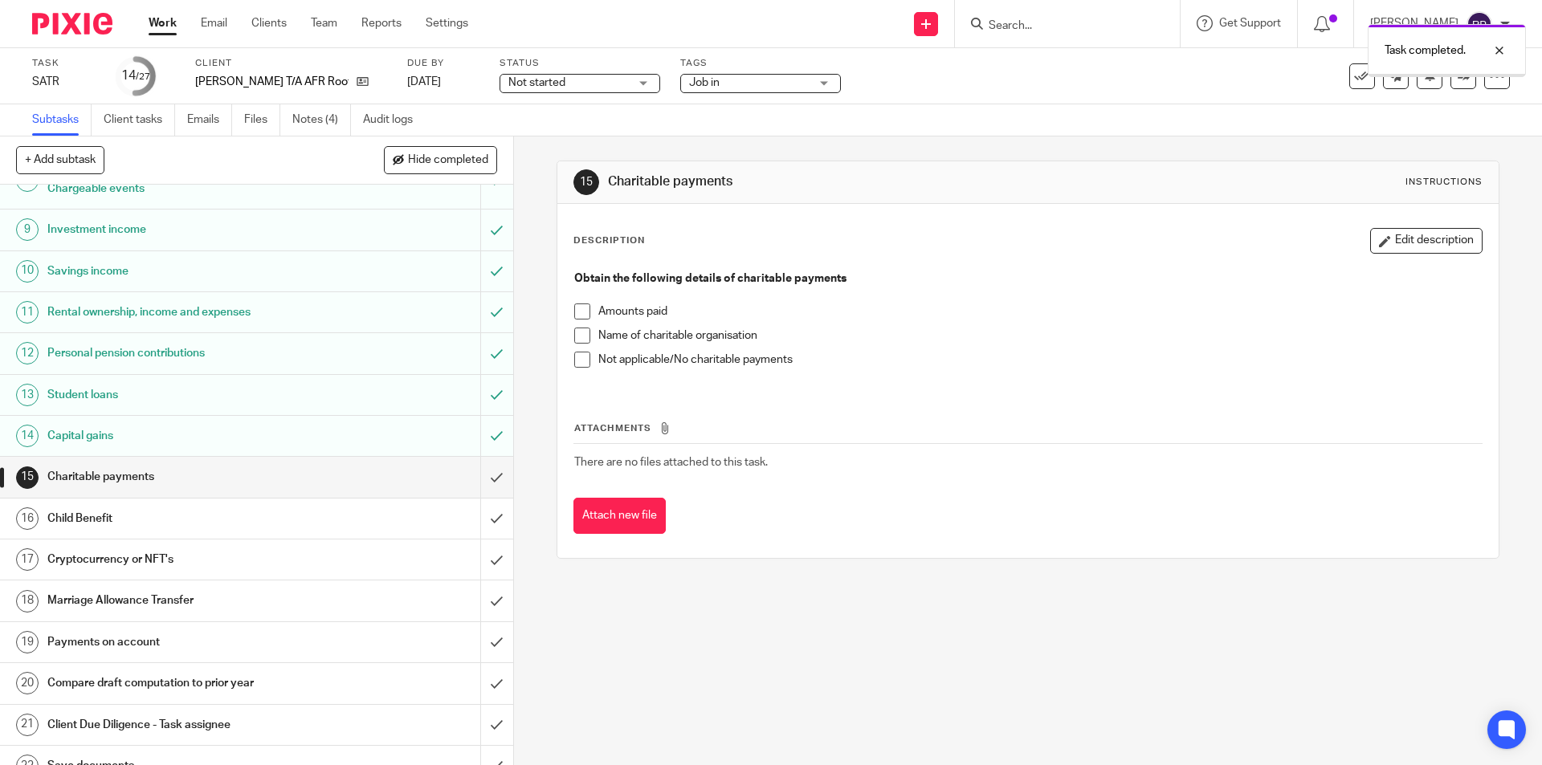
scroll to position [482, 0]
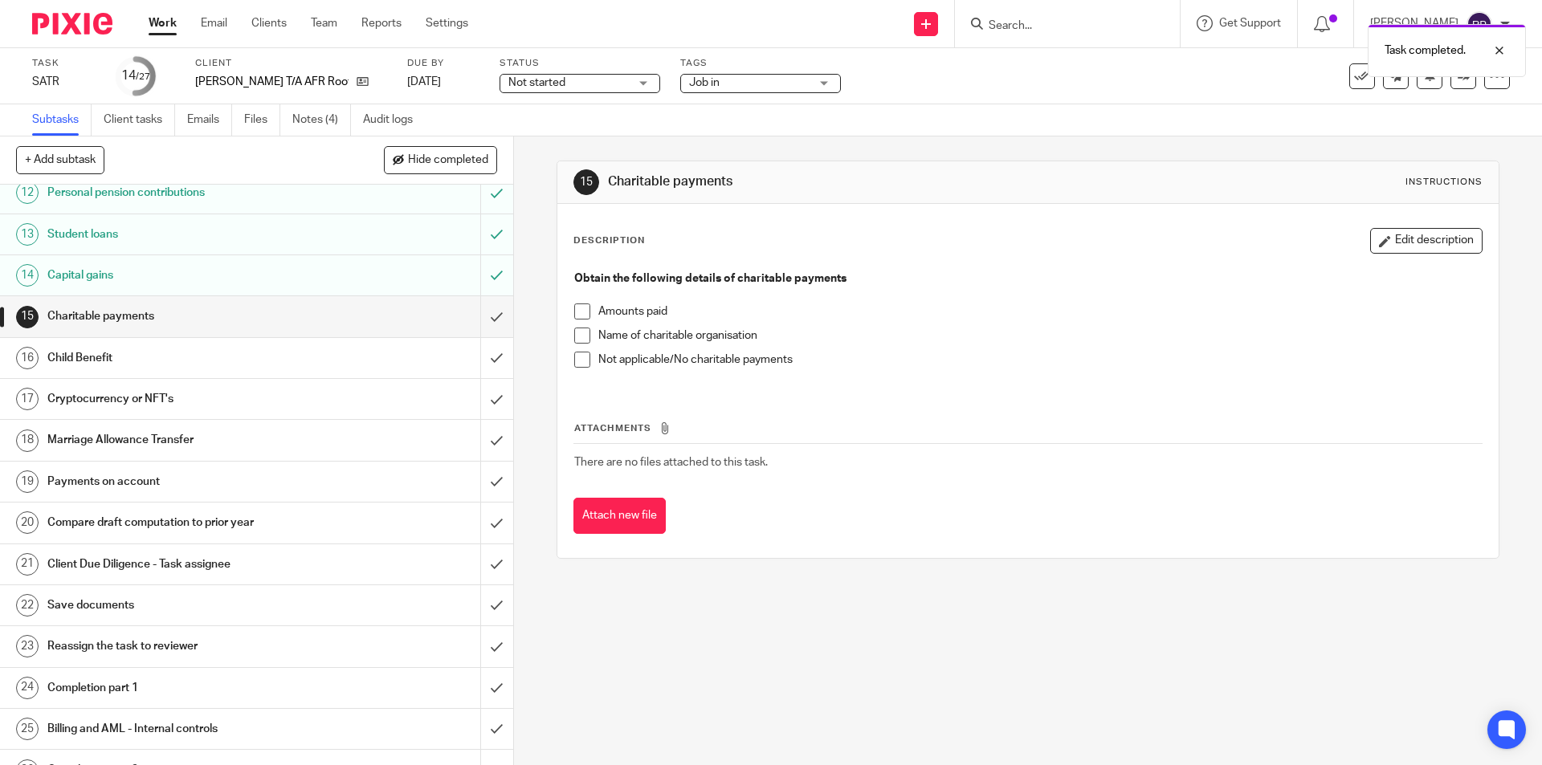
click at [574, 362] on span at bounding box center [582, 360] width 16 height 16
click at [479, 311] on input "submit" at bounding box center [256, 316] width 513 height 40
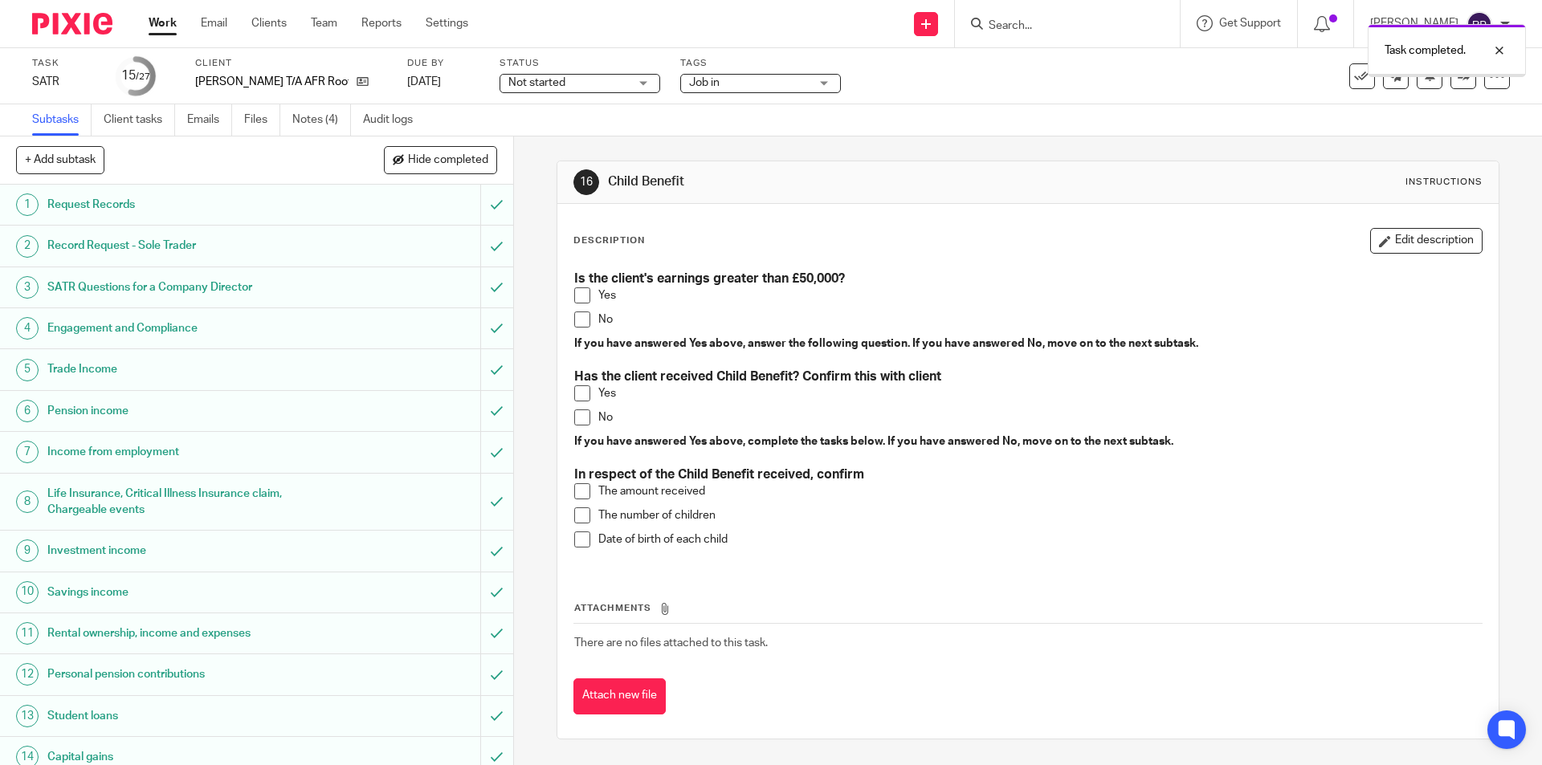
scroll to position [241, 0]
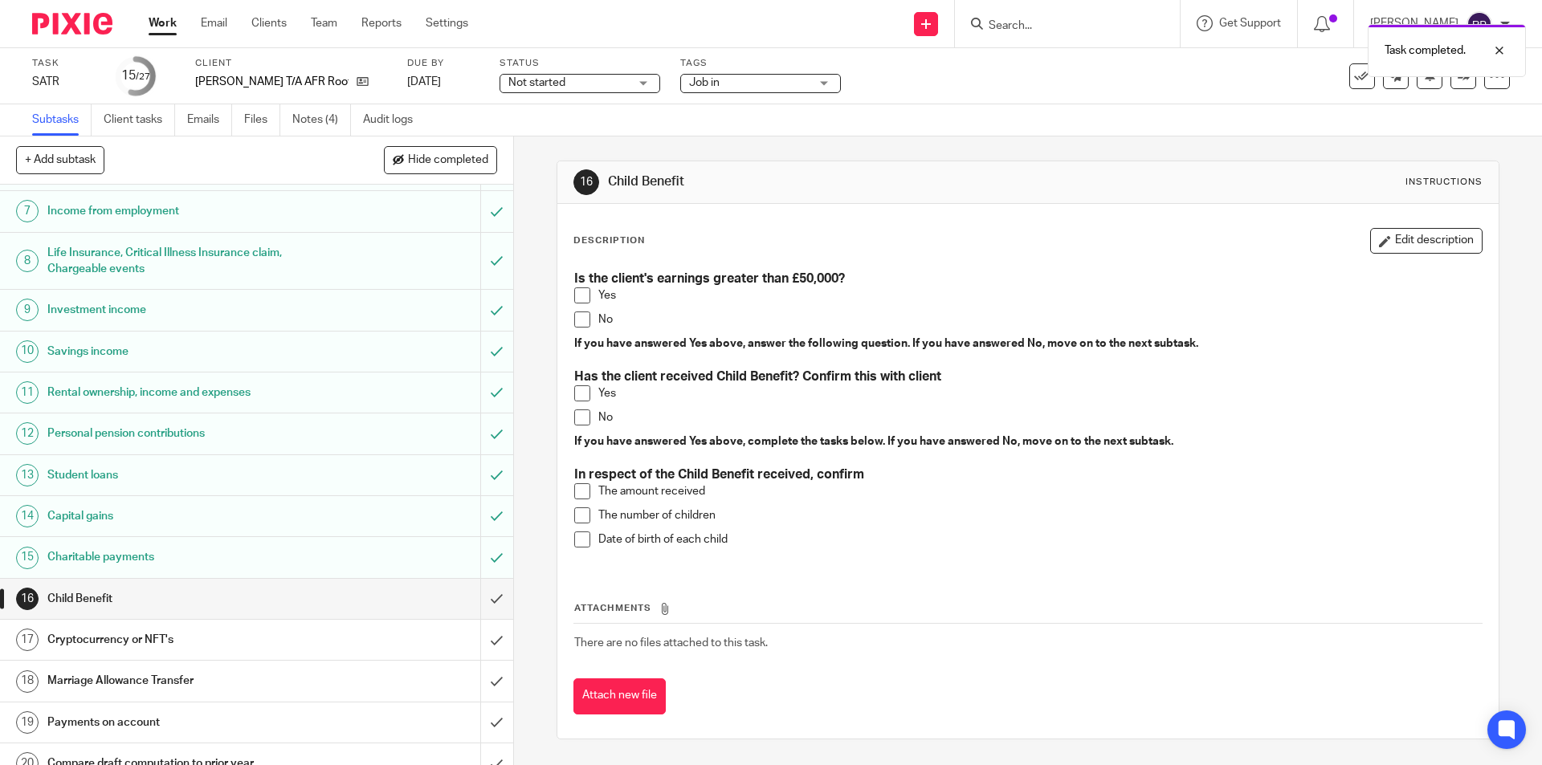
click at [581, 321] on span at bounding box center [582, 320] width 16 height 16
click at [483, 597] on input "submit" at bounding box center [256, 599] width 513 height 40
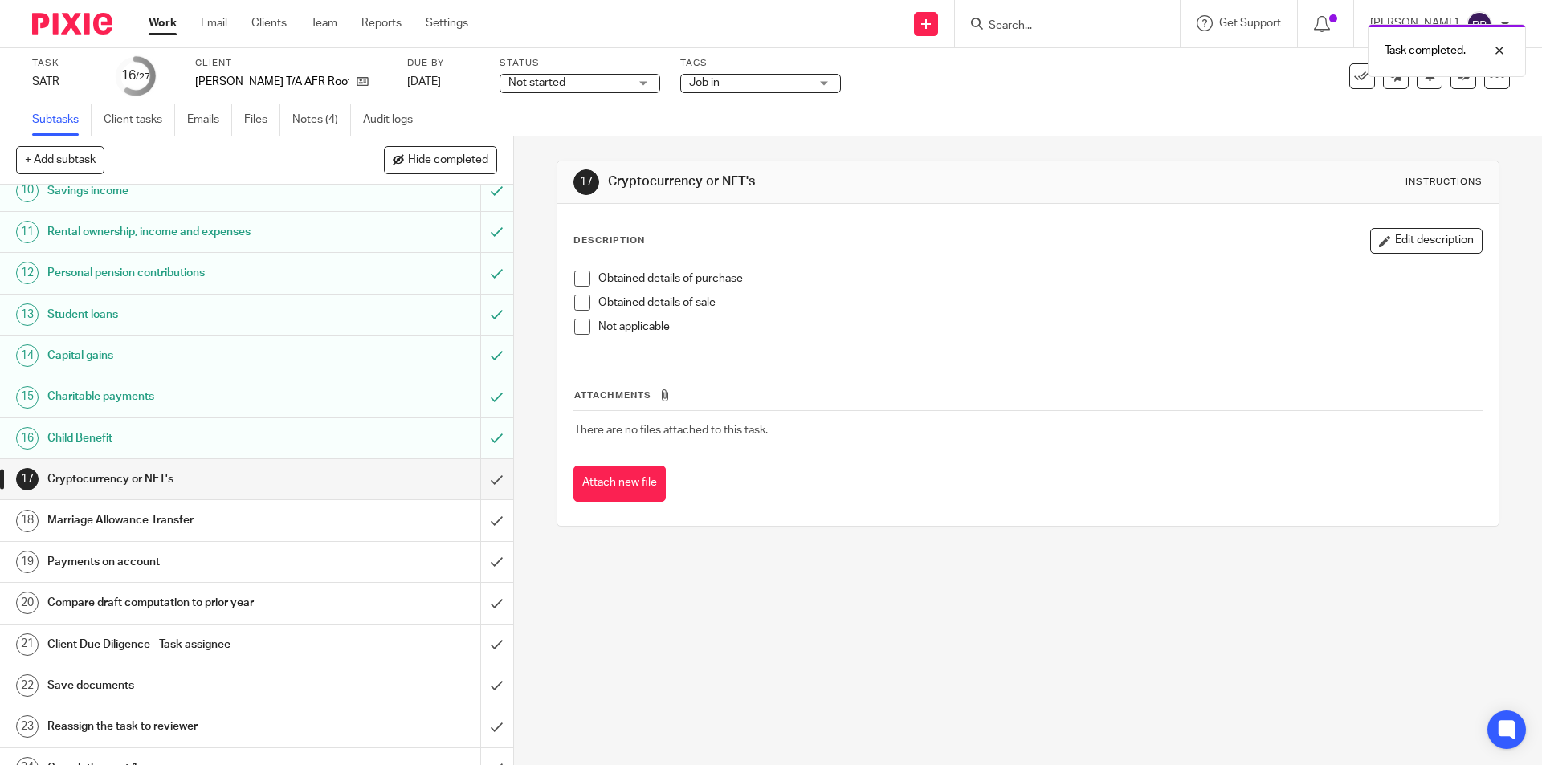
scroll to position [482, 0]
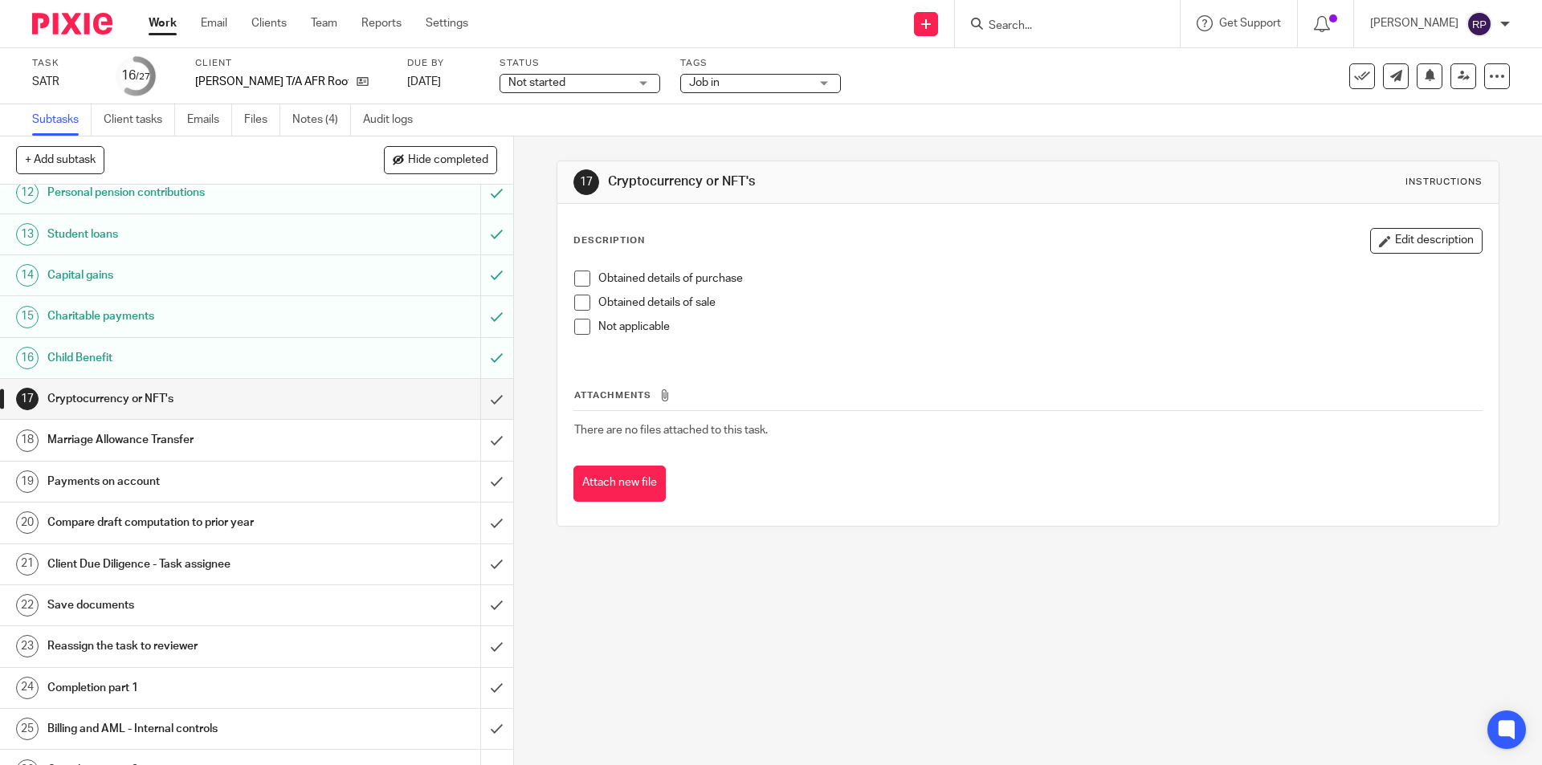
click at [575, 328] on span at bounding box center [582, 327] width 16 height 16
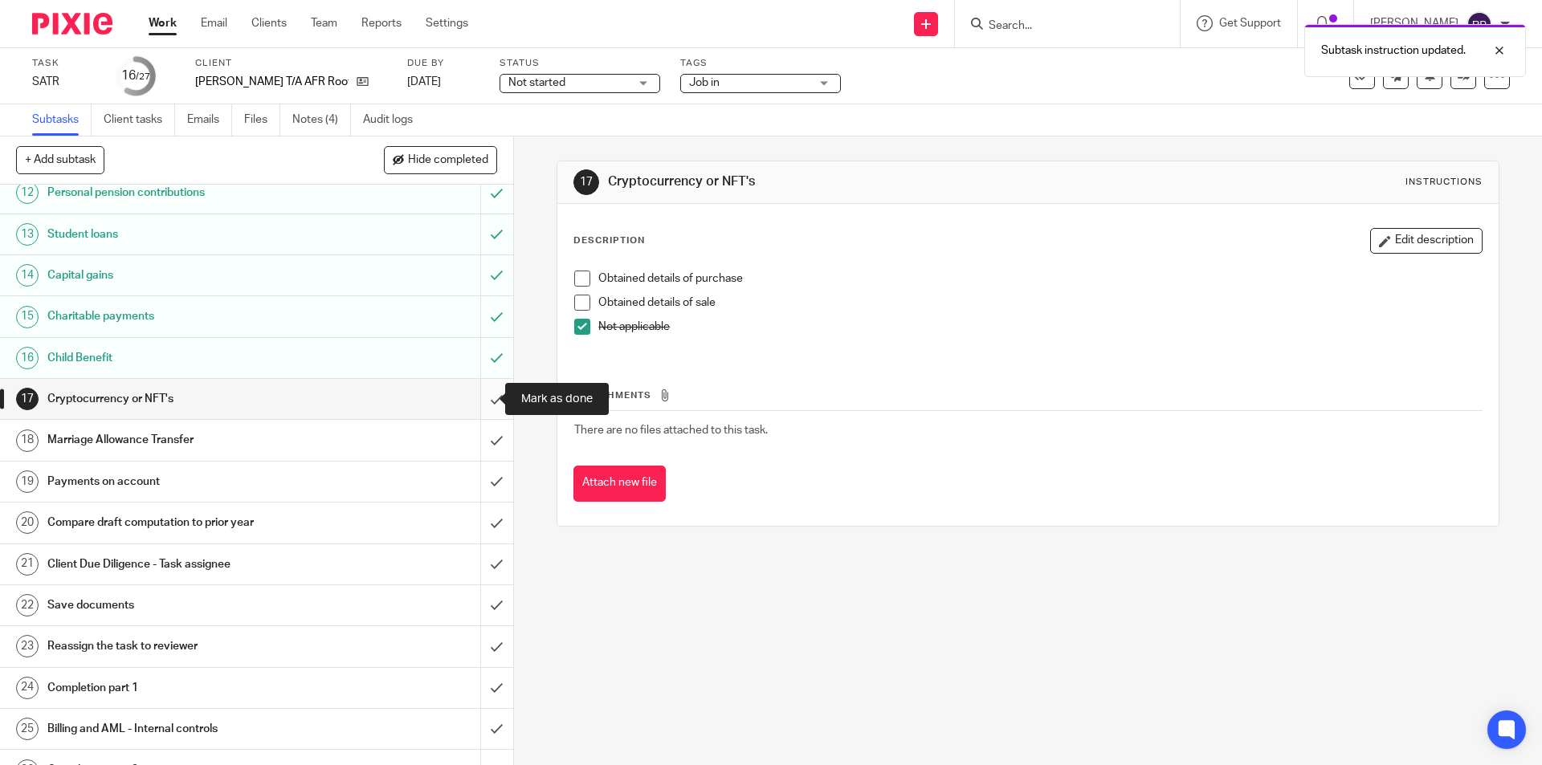
click at [487, 388] on input "submit" at bounding box center [256, 399] width 513 height 40
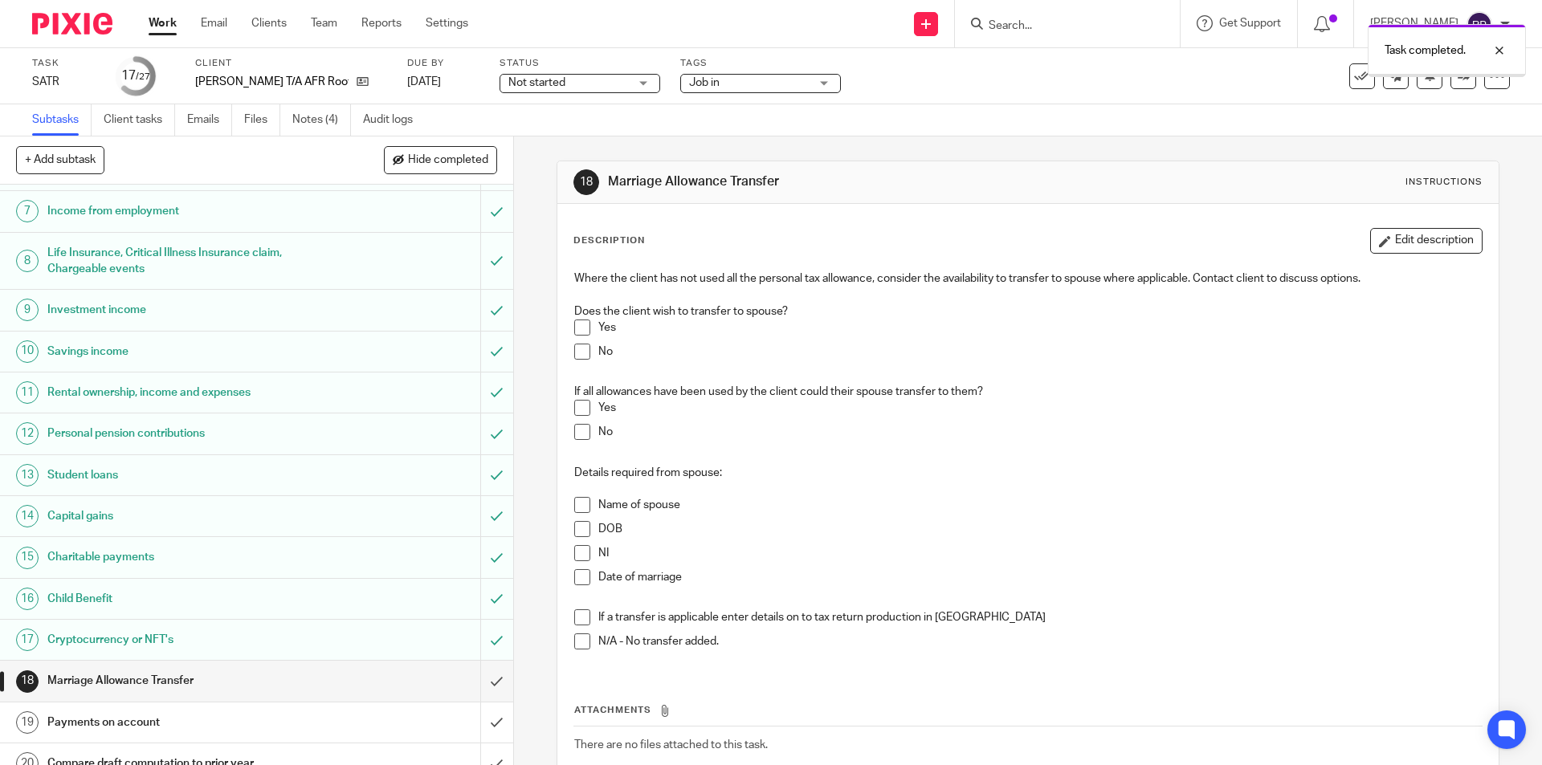
scroll to position [482, 0]
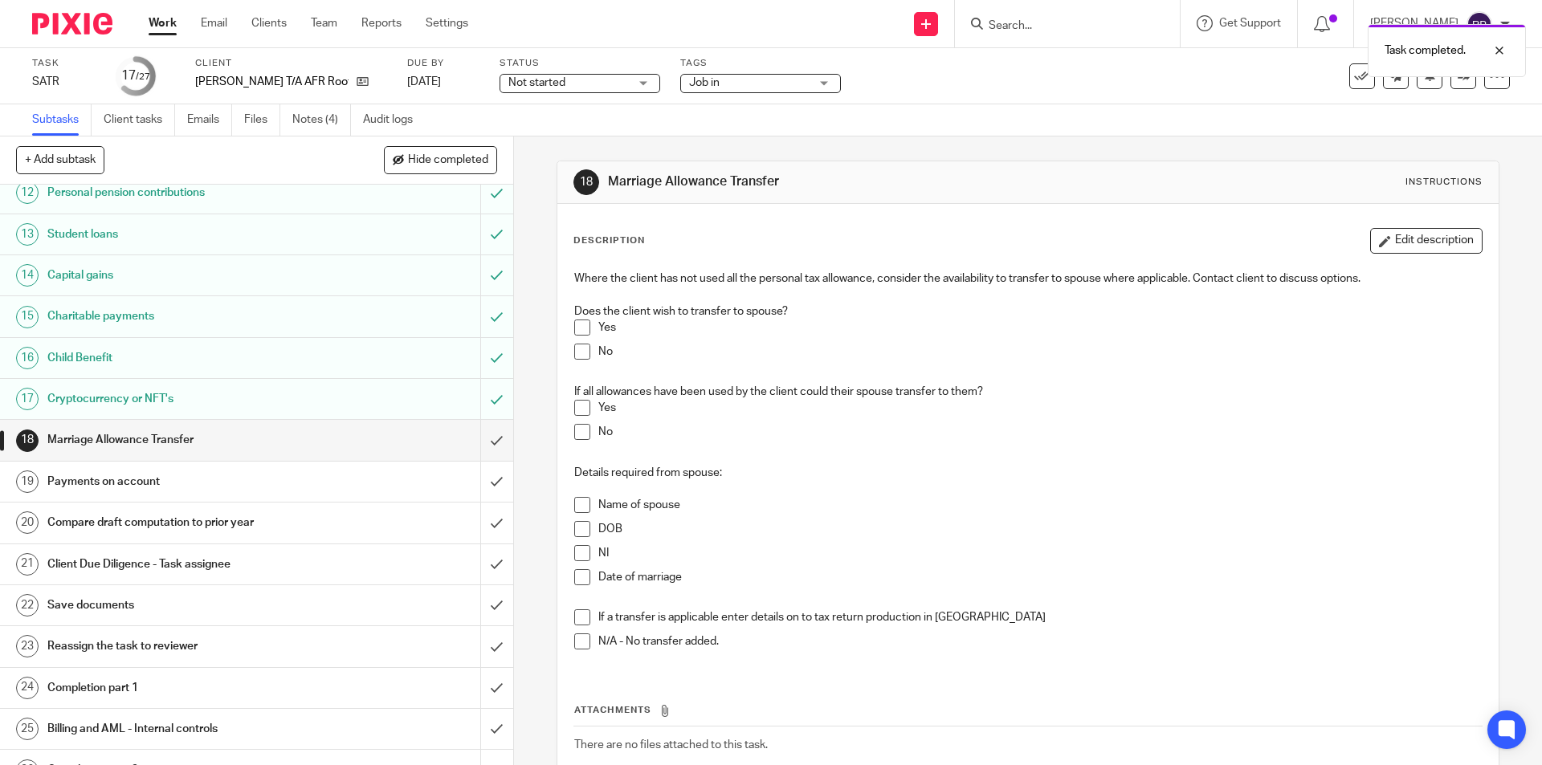
click at [580, 355] on span at bounding box center [582, 352] width 16 height 16
click at [483, 434] on input "submit" at bounding box center [256, 440] width 513 height 40
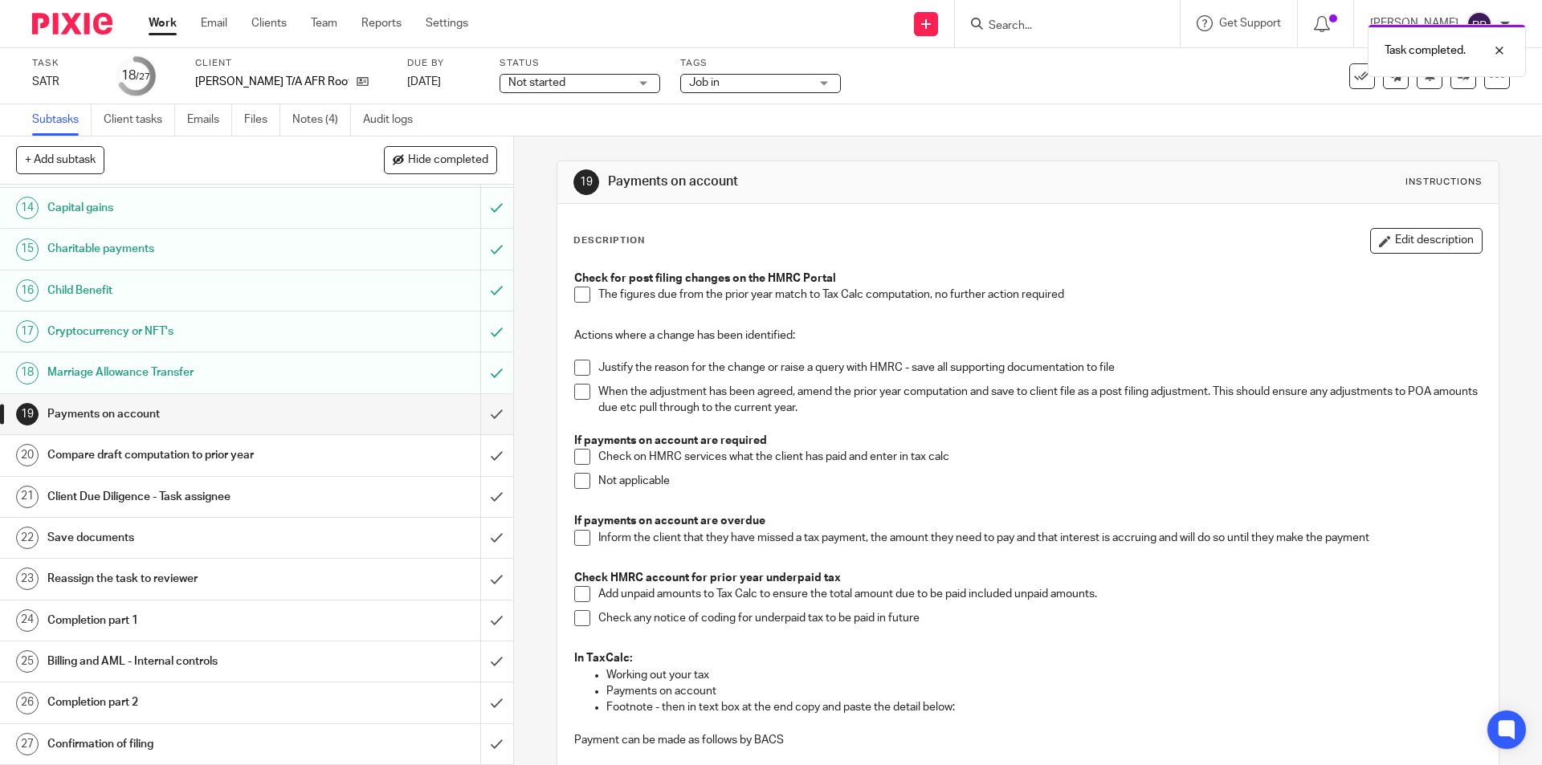
scroll to position [161, 0]
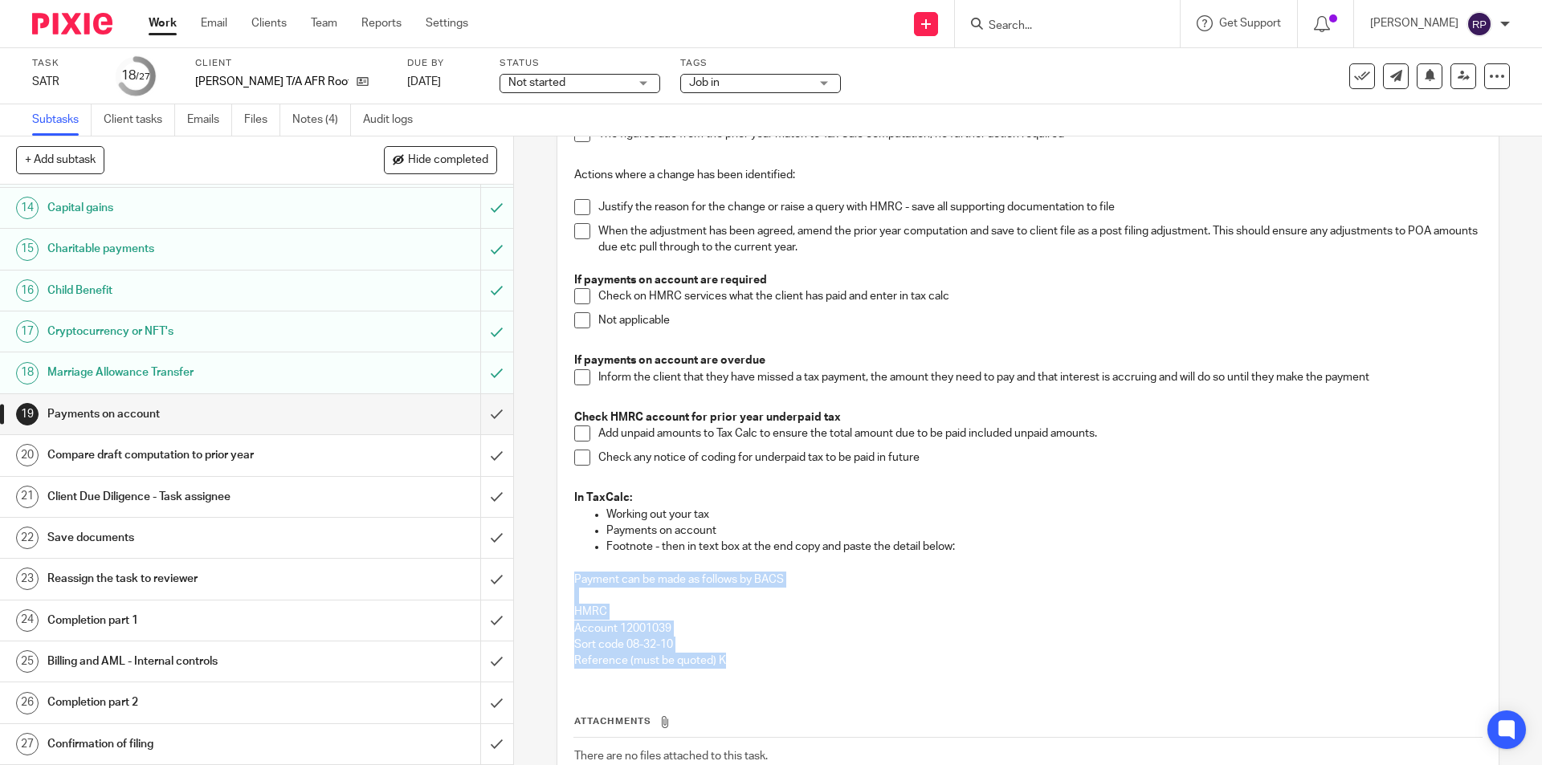
drag, startPoint x: 720, startPoint y: 658, endPoint x: 567, endPoint y: 577, distance: 172.8
click at [567, 577] on div "Check for post filing changes on the HMRC Portal The figures due from the prior…" at bounding box center [1027, 391] width 923 height 579
copy div "Payment can be made as follows by BACS HMRC Account 12001039 Sort code 08-32-10…"
drag, startPoint x: 360, startPoint y: 77, endPoint x: 380, endPoint y: 39, distance: 42.7
click at [380, 39] on div "Work Email Clients Team Reports Settings Work Email Clients Team Reports Settin…" at bounding box center [312, 23] width 360 height 47
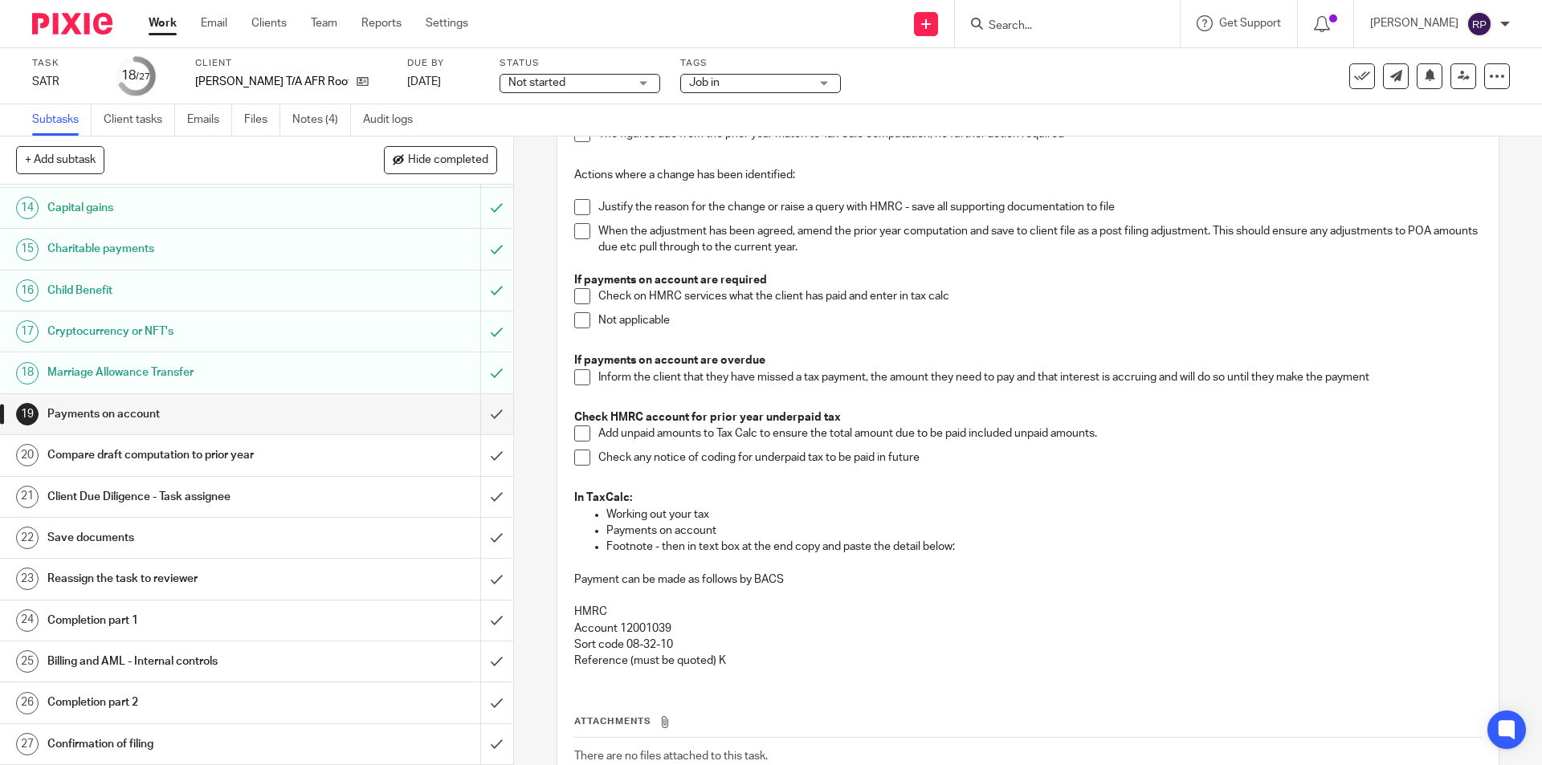
scroll to position [0, 0]
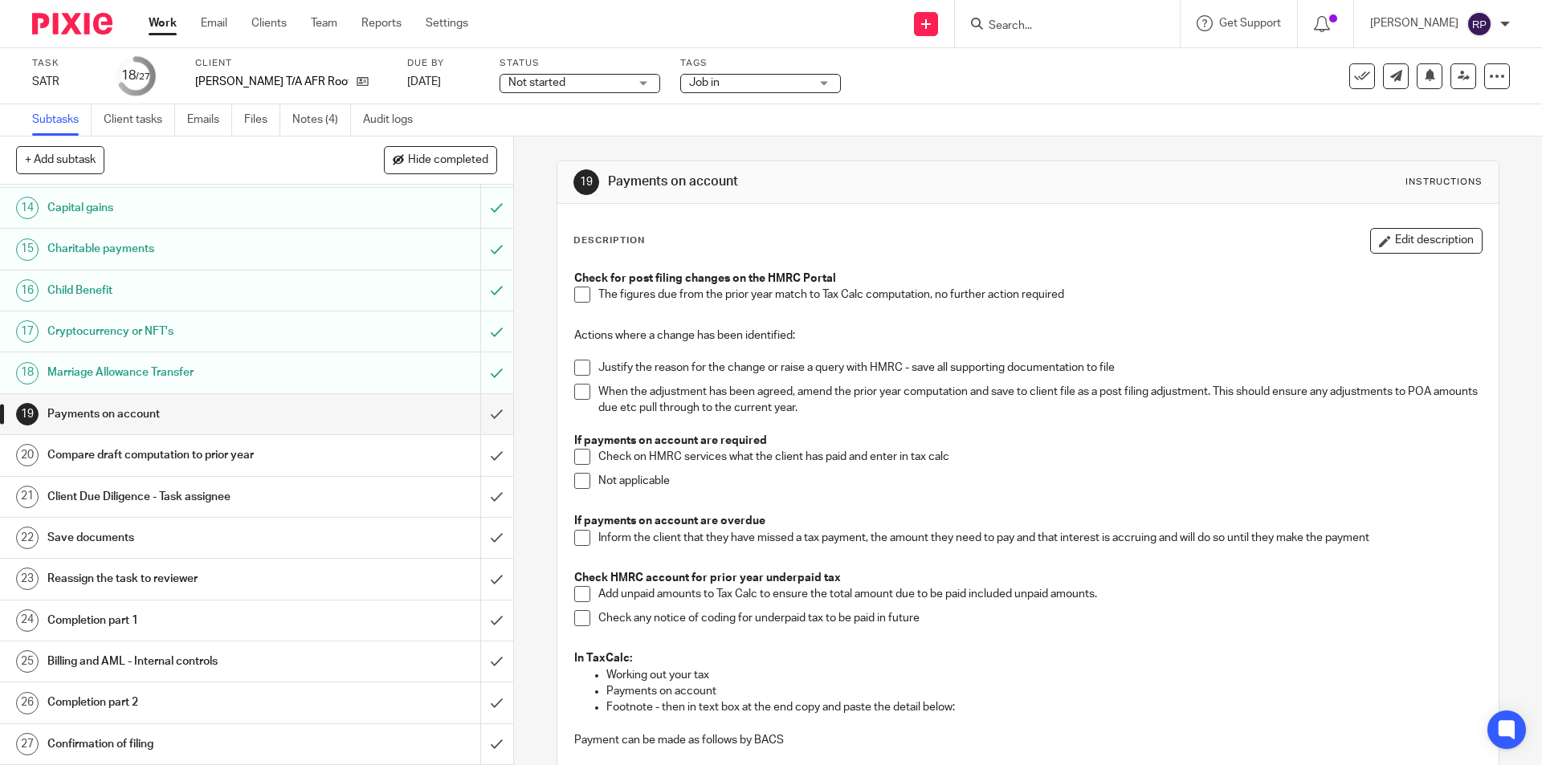
click at [574, 296] on span at bounding box center [582, 295] width 16 height 16
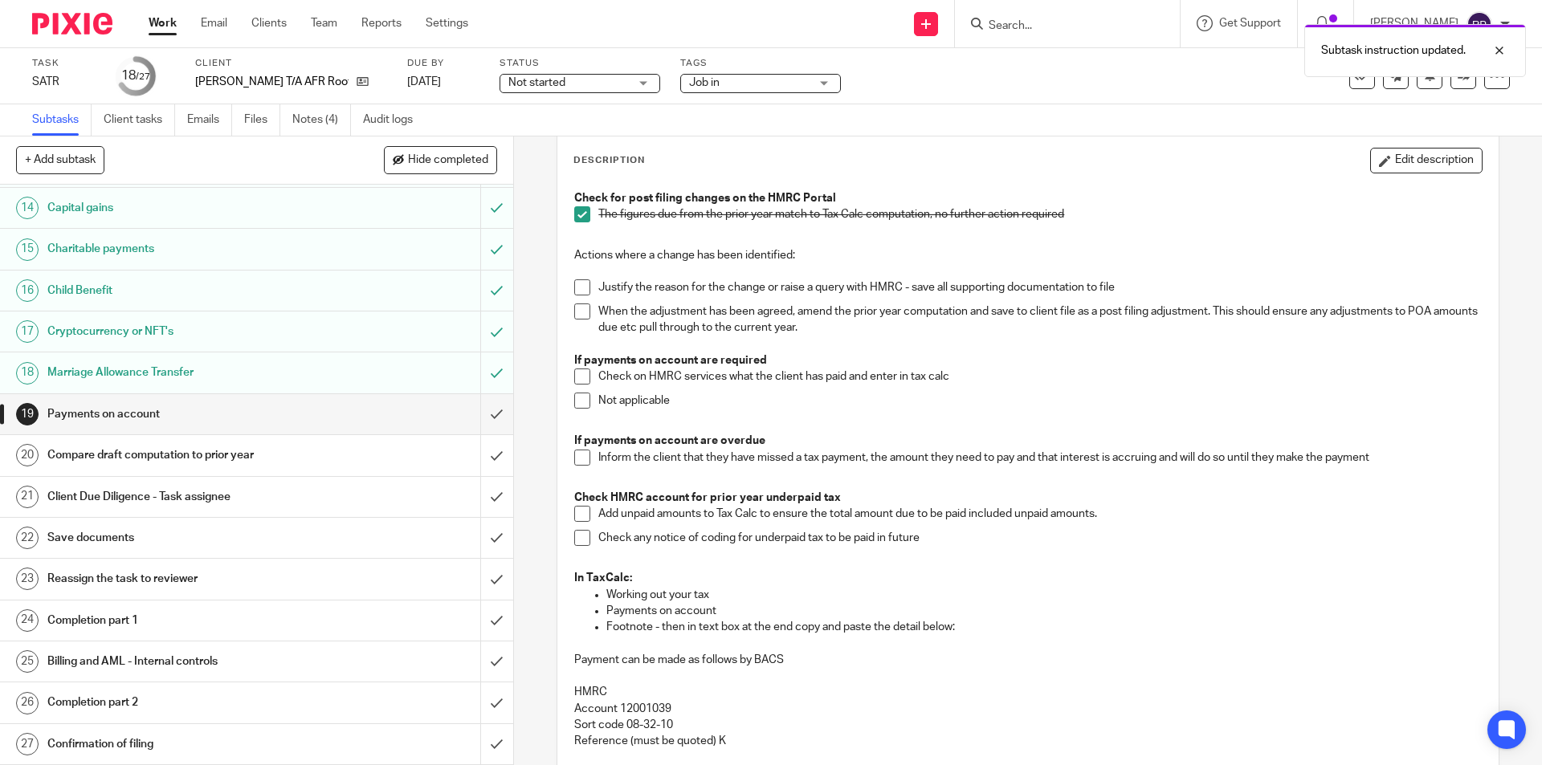
click at [581, 374] on span at bounding box center [582, 377] width 16 height 16
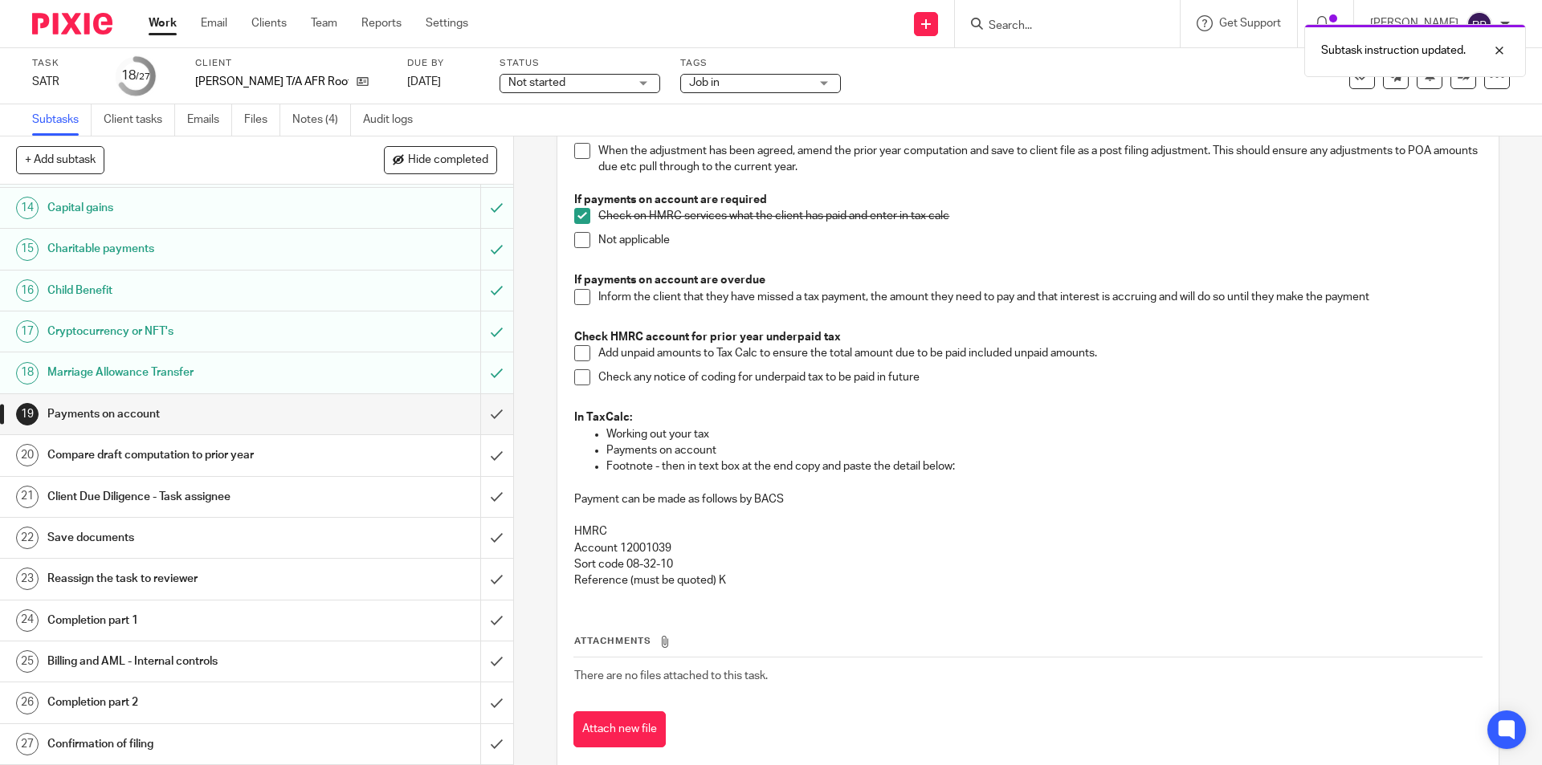
click at [577, 351] on span at bounding box center [582, 353] width 16 height 16
click at [479, 410] on input "submit" at bounding box center [256, 414] width 513 height 40
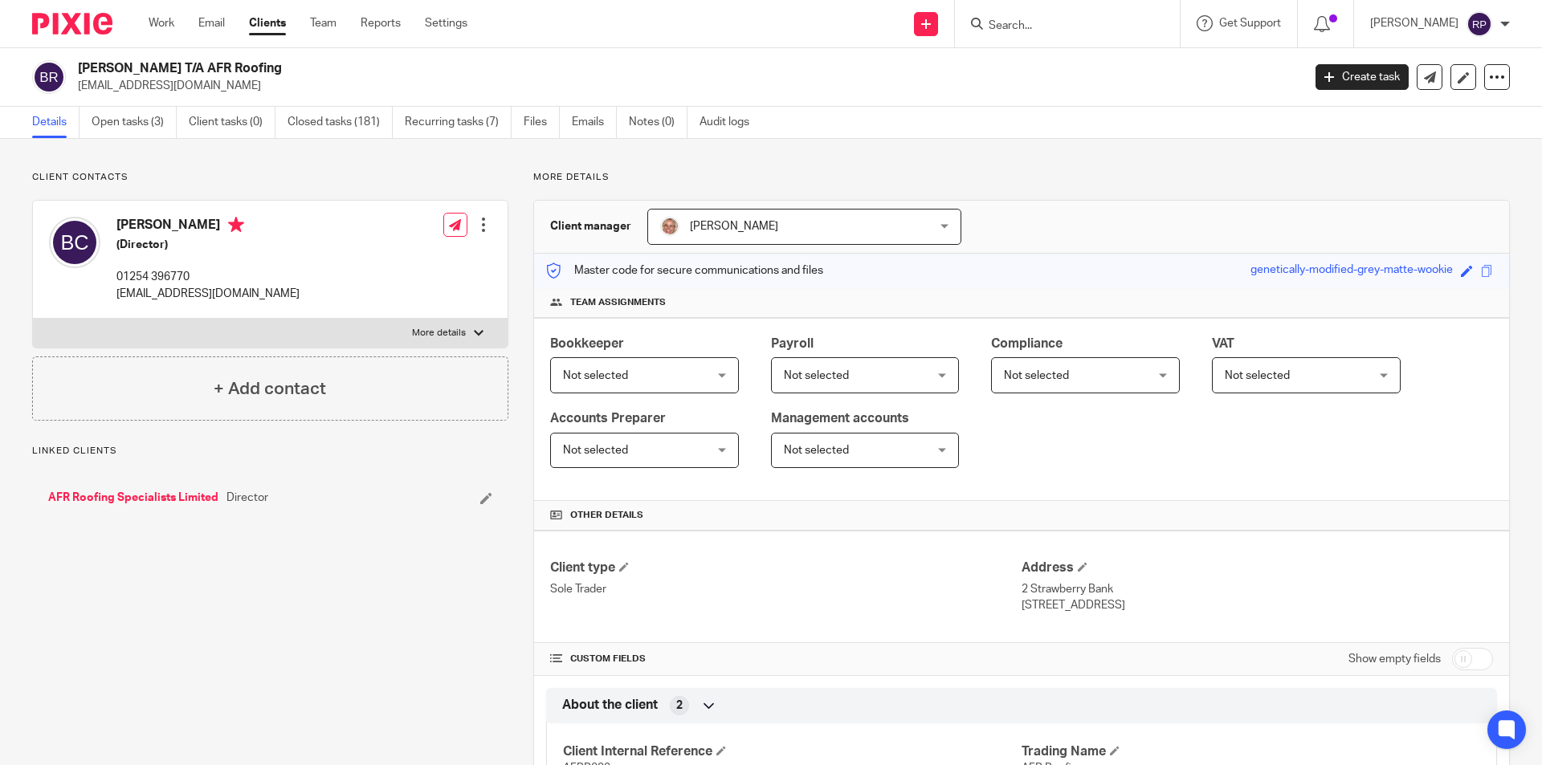
click at [332, 323] on label "More details" at bounding box center [270, 333] width 475 height 29
click at [33, 319] on input "More details" at bounding box center [32, 318] width 1 height 1
checkbox input "true"
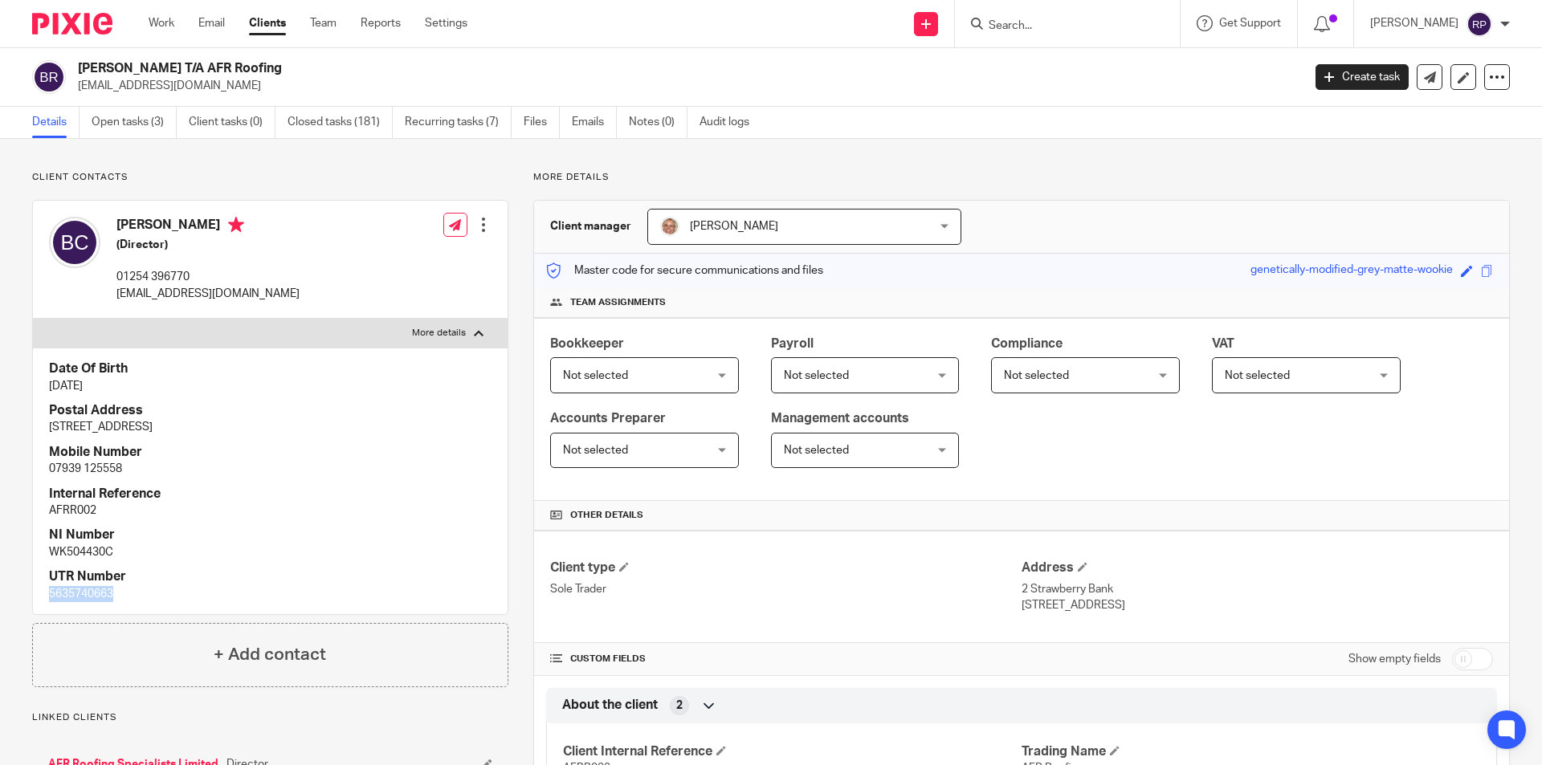
drag, startPoint x: 51, startPoint y: 589, endPoint x: 112, endPoint y: 595, distance: 60.5
click at [112, 595] on p "5635740663" at bounding box center [270, 594] width 442 height 16
copy p "5635740663"
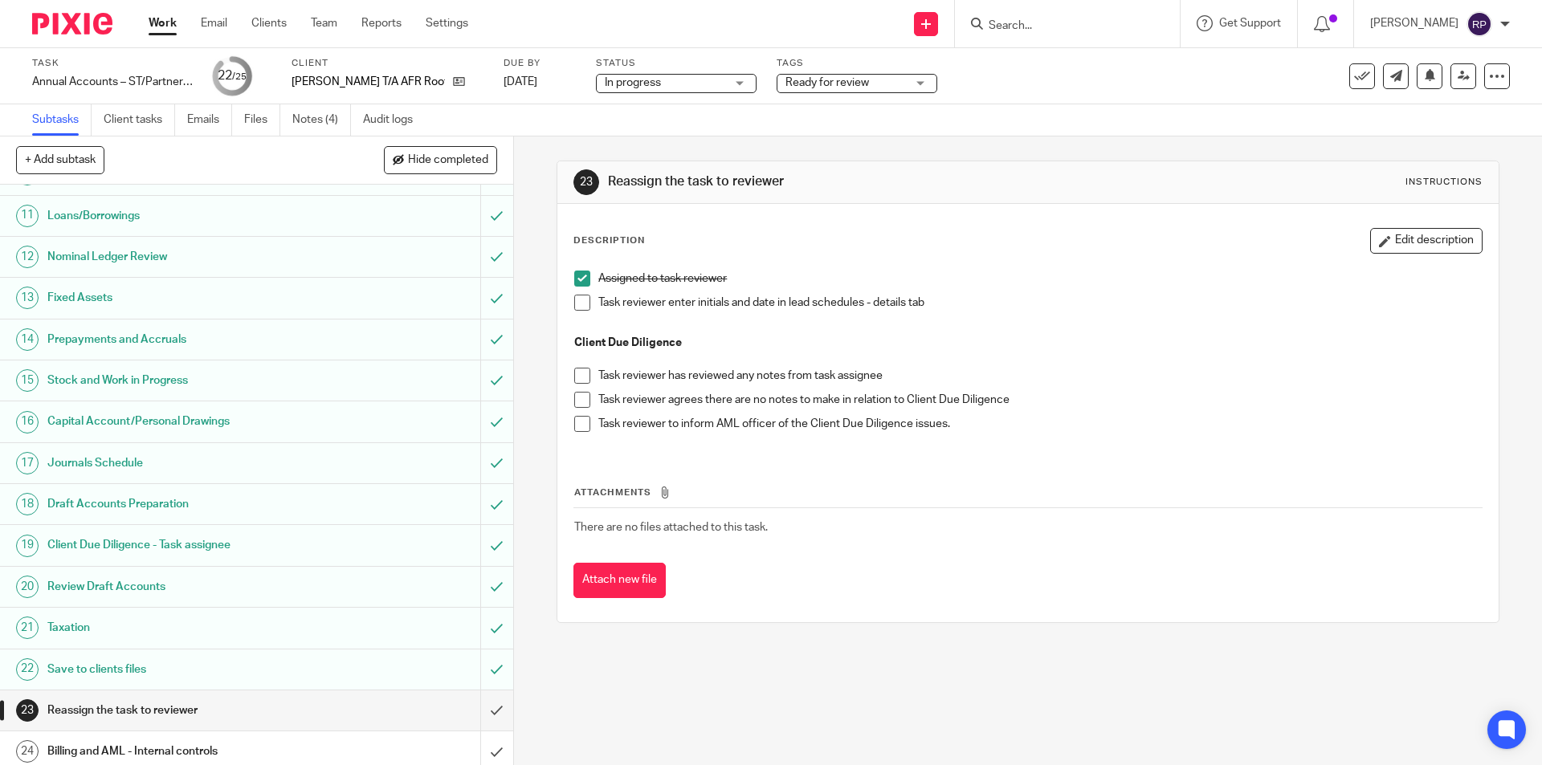
scroll to position [450, 0]
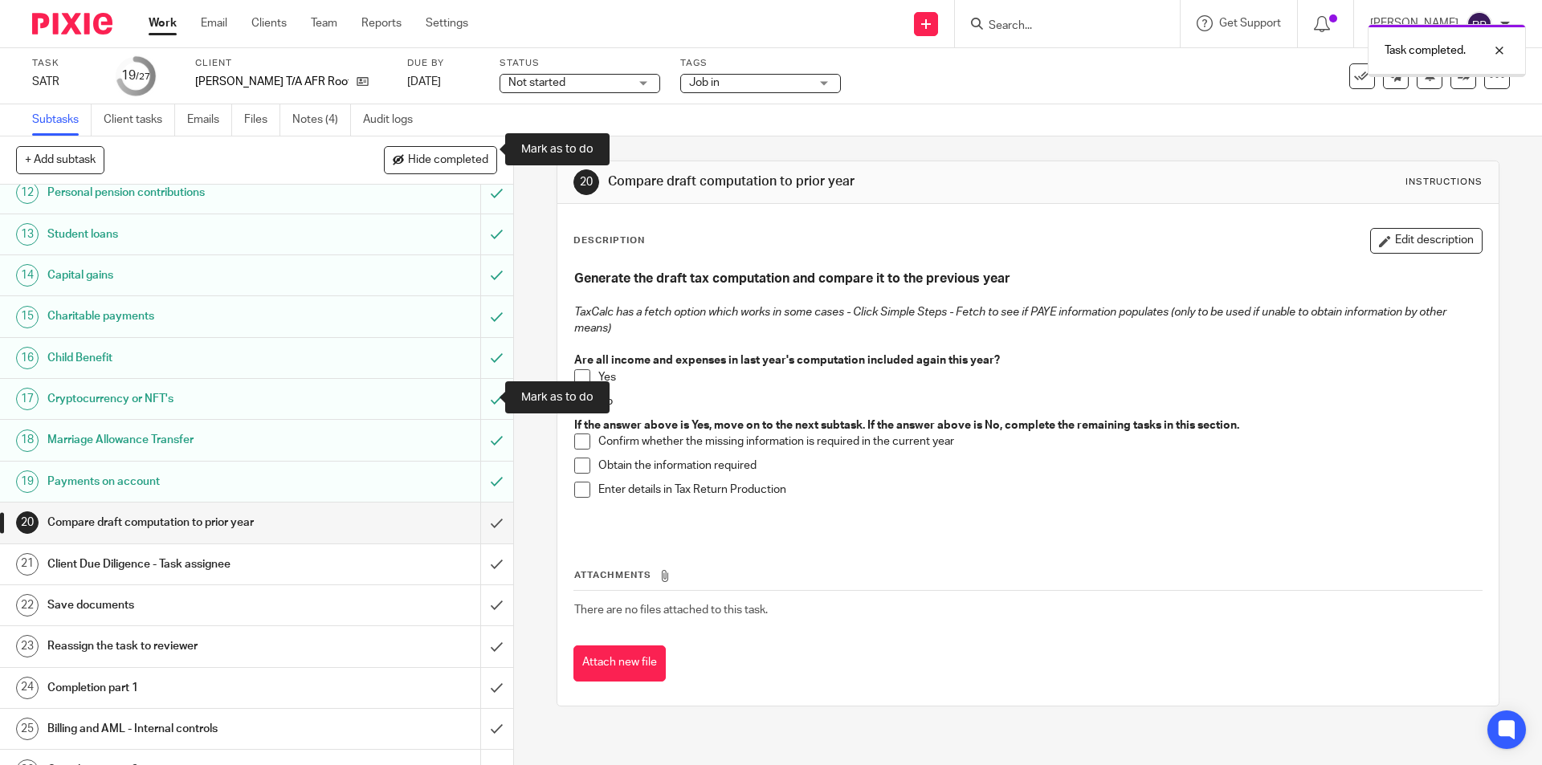
scroll to position [549, 0]
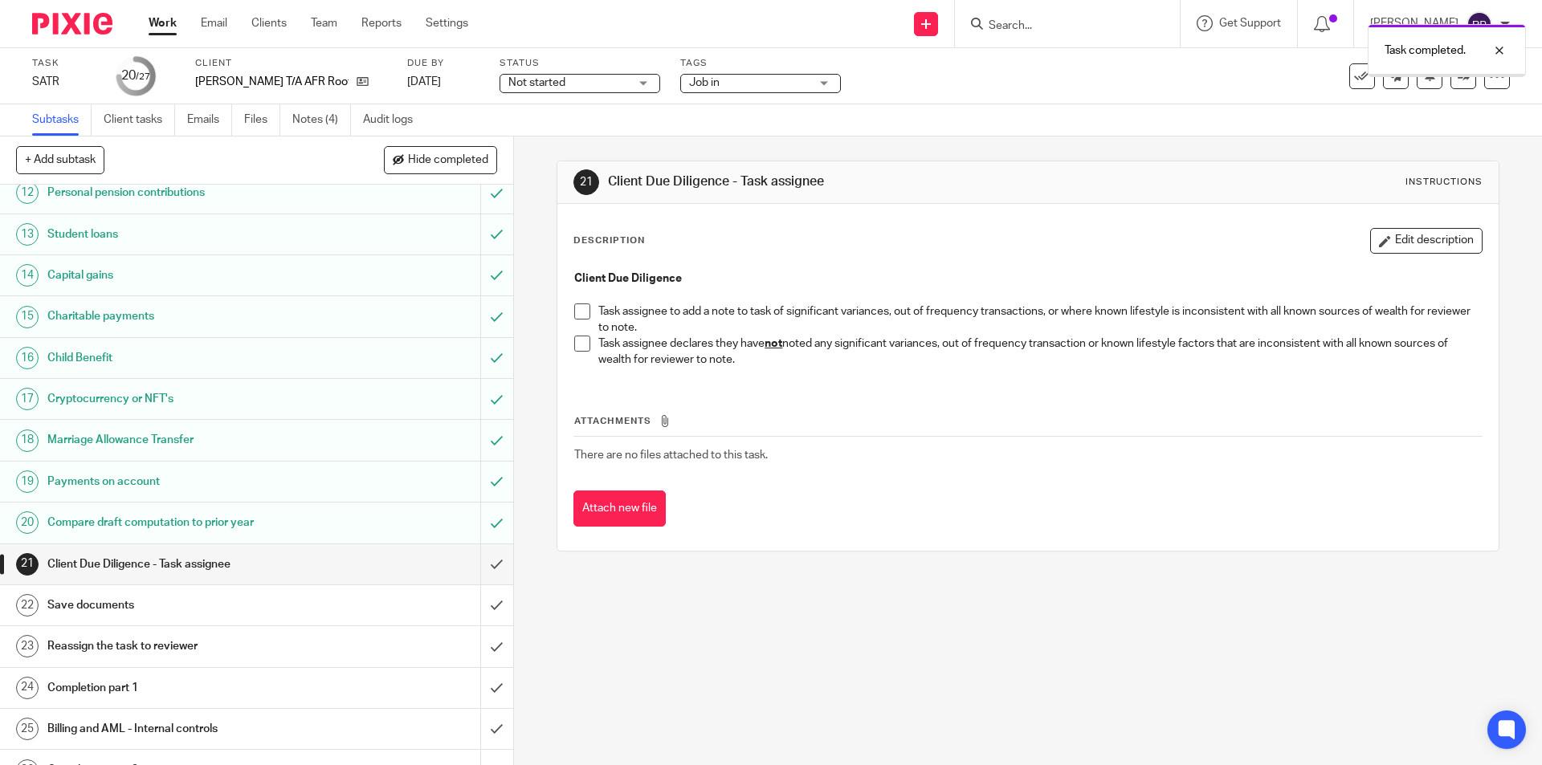
scroll to position [549, 0]
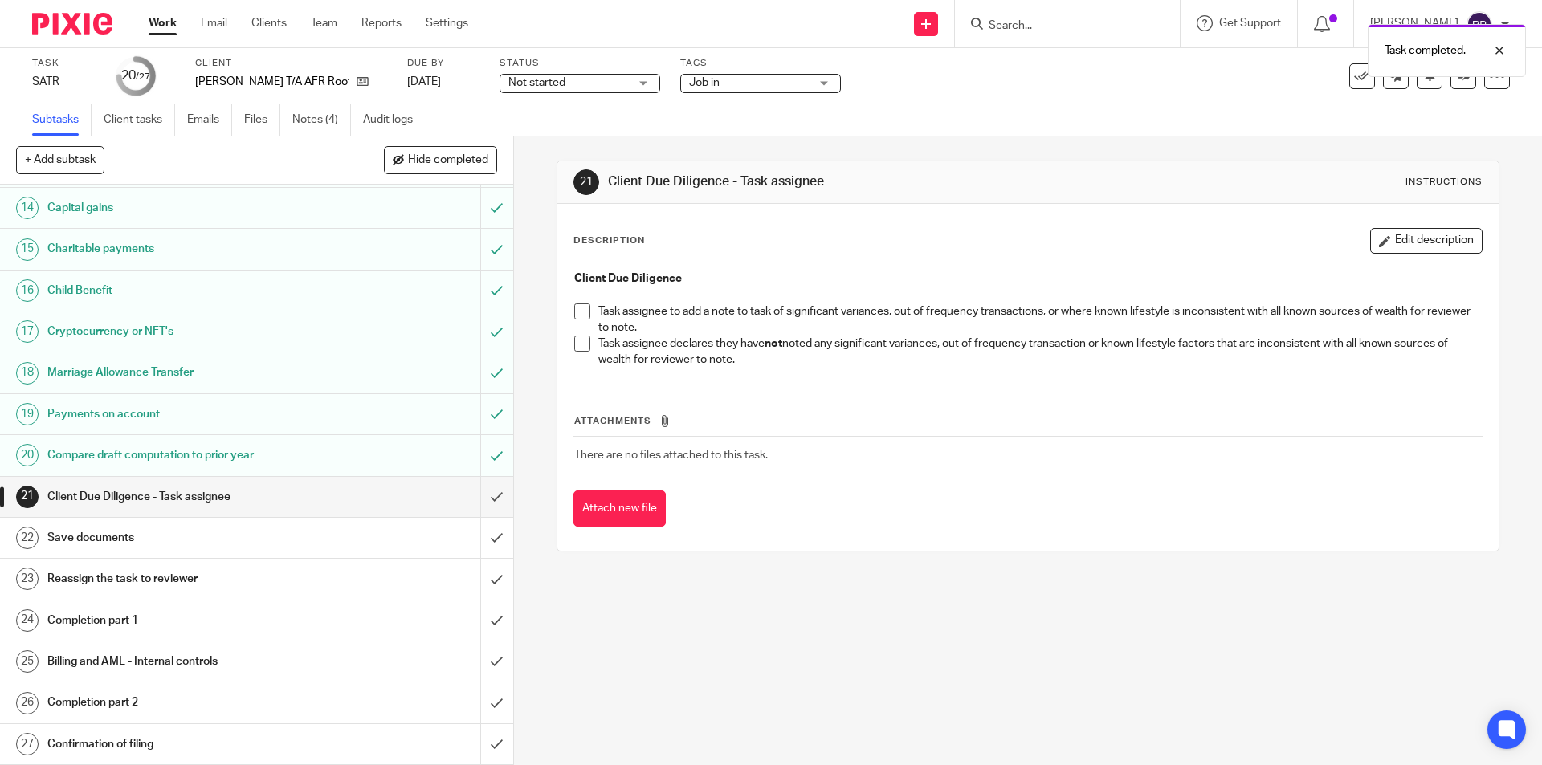
click at [578, 348] on span at bounding box center [582, 344] width 16 height 16
click at [482, 485] on input "submit" at bounding box center [256, 497] width 513 height 40
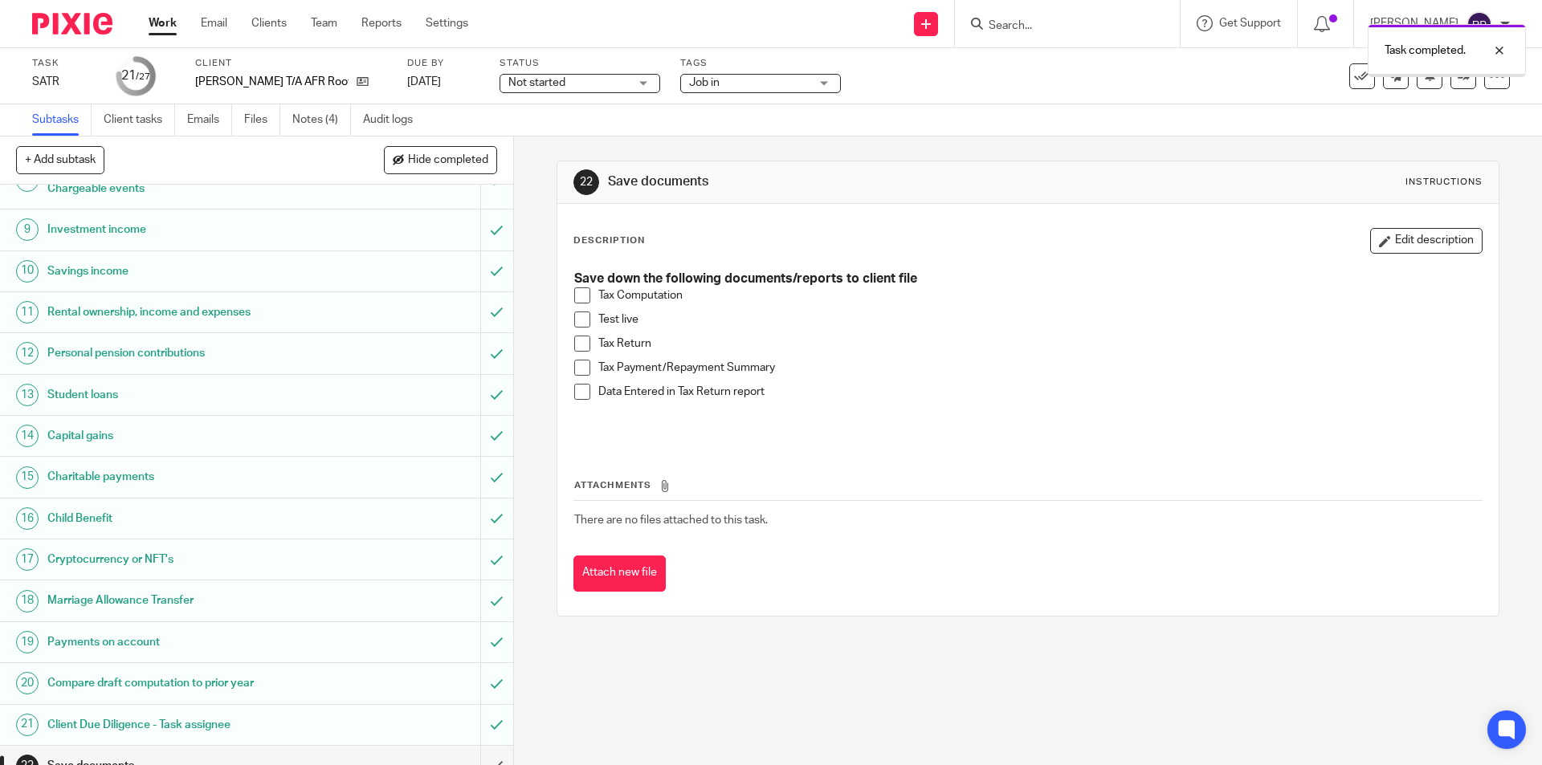
scroll to position [549, 0]
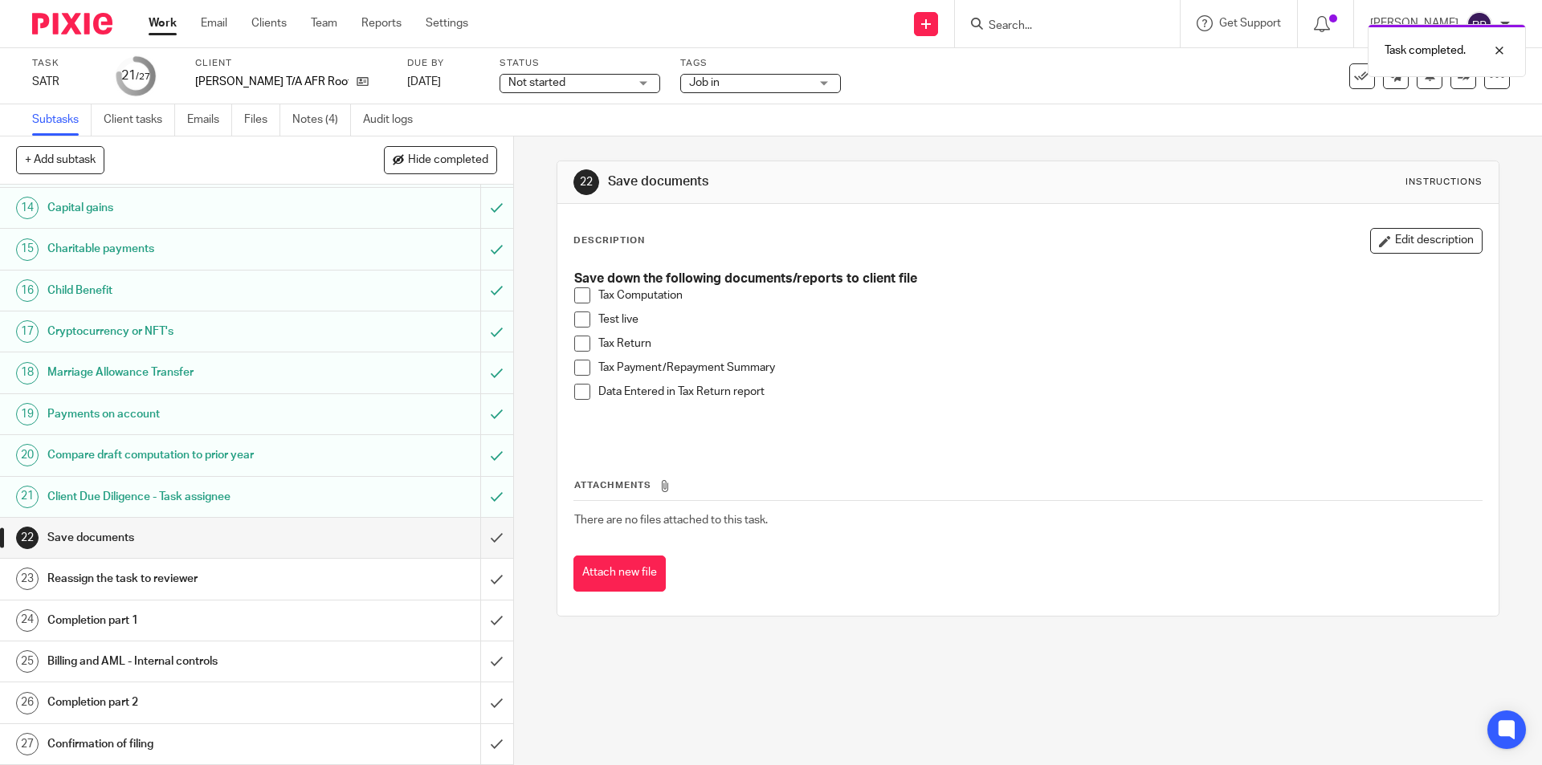
click at [578, 321] on span at bounding box center [582, 320] width 16 height 16
click at [574, 348] on span at bounding box center [582, 344] width 16 height 16
click at [579, 298] on span at bounding box center [582, 295] width 16 height 16
click at [576, 368] on span at bounding box center [582, 368] width 16 height 16
click at [578, 396] on span at bounding box center [582, 392] width 16 height 16
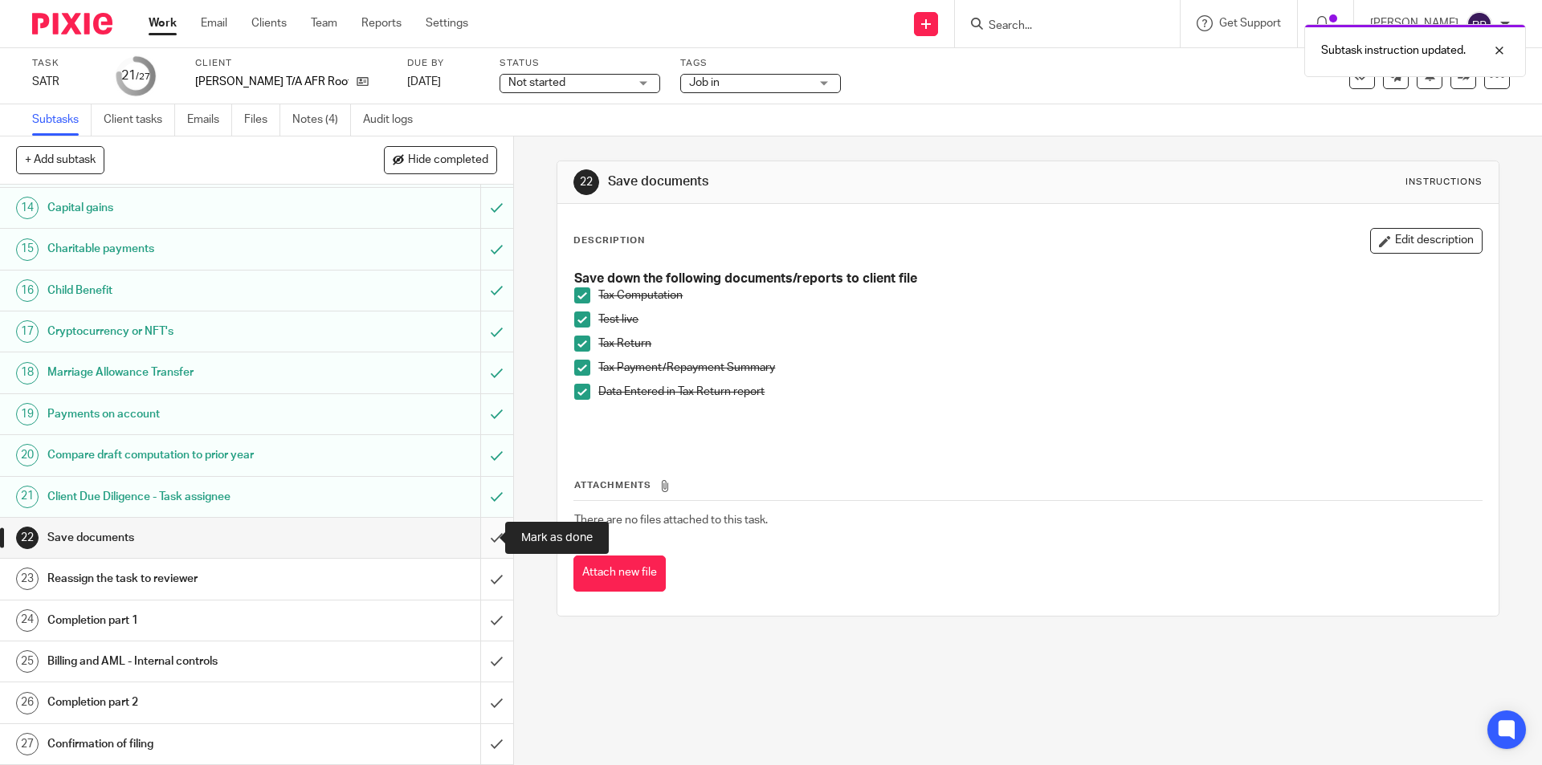
click at [476, 536] on input "submit" at bounding box center [256, 538] width 513 height 40
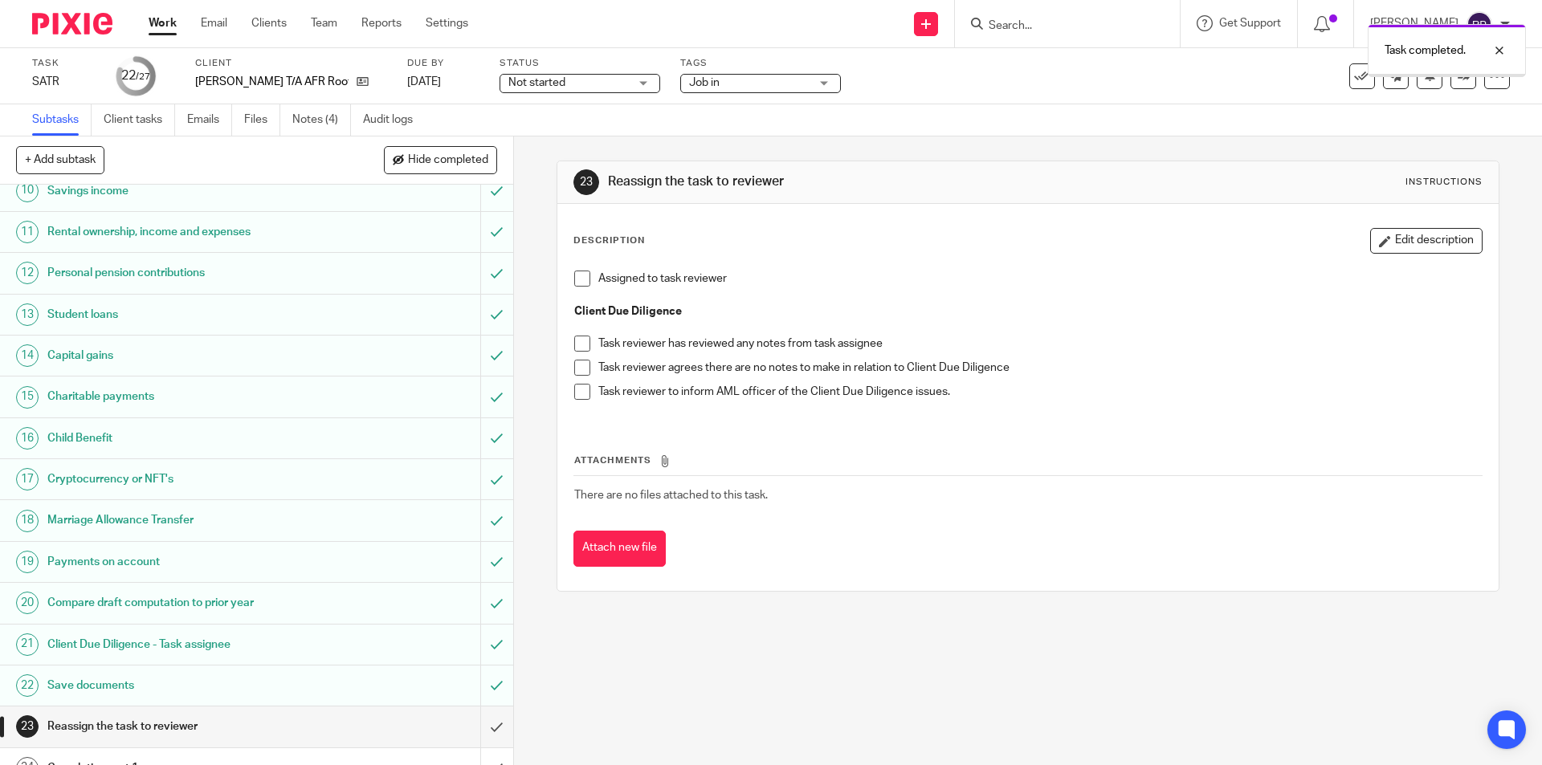
scroll to position [549, 0]
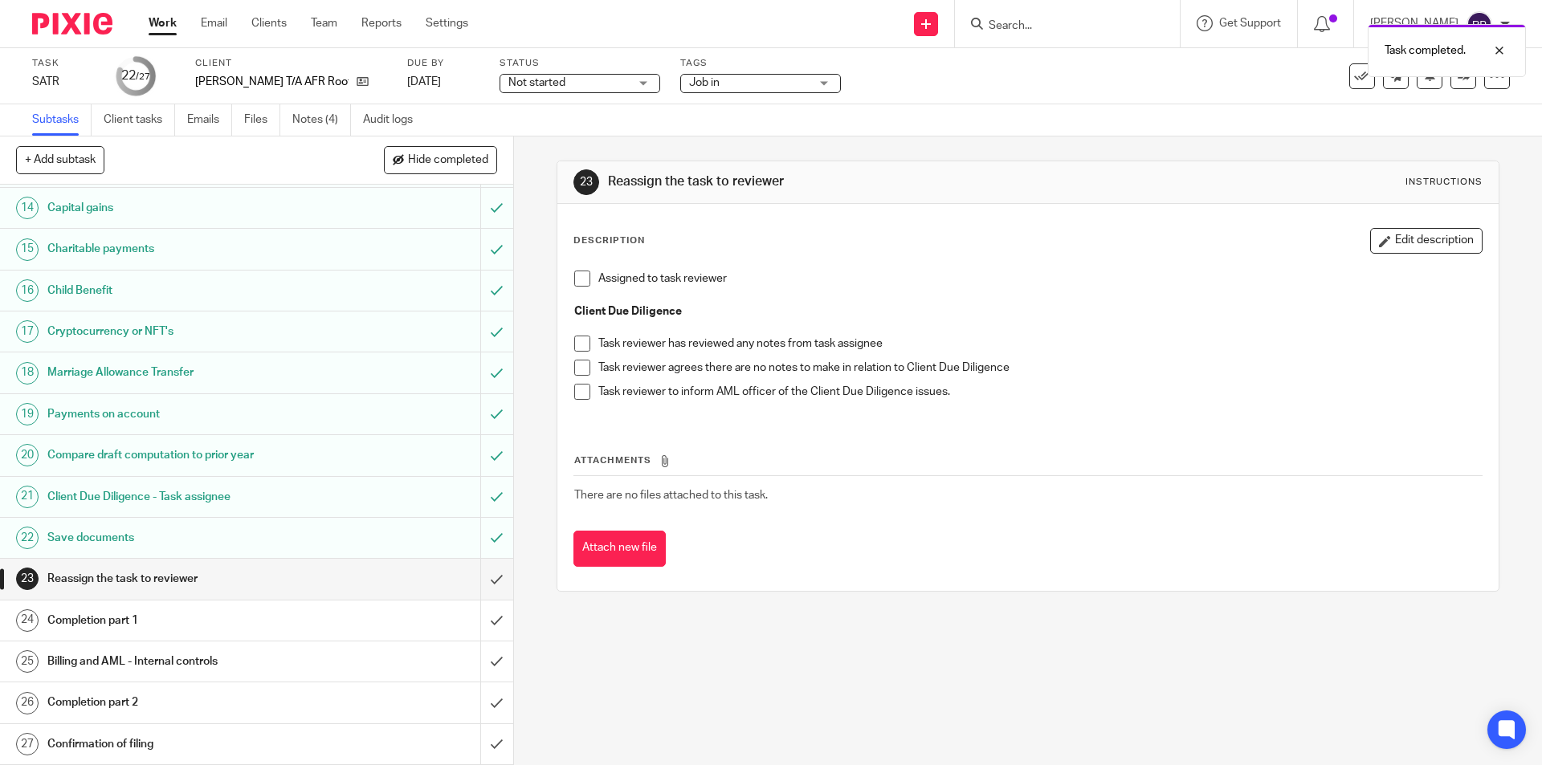
click at [574, 281] on span at bounding box center [582, 279] width 16 height 16
click at [719, 88] on span "Job in" at bounding box center [749, 83] width 120 height 17
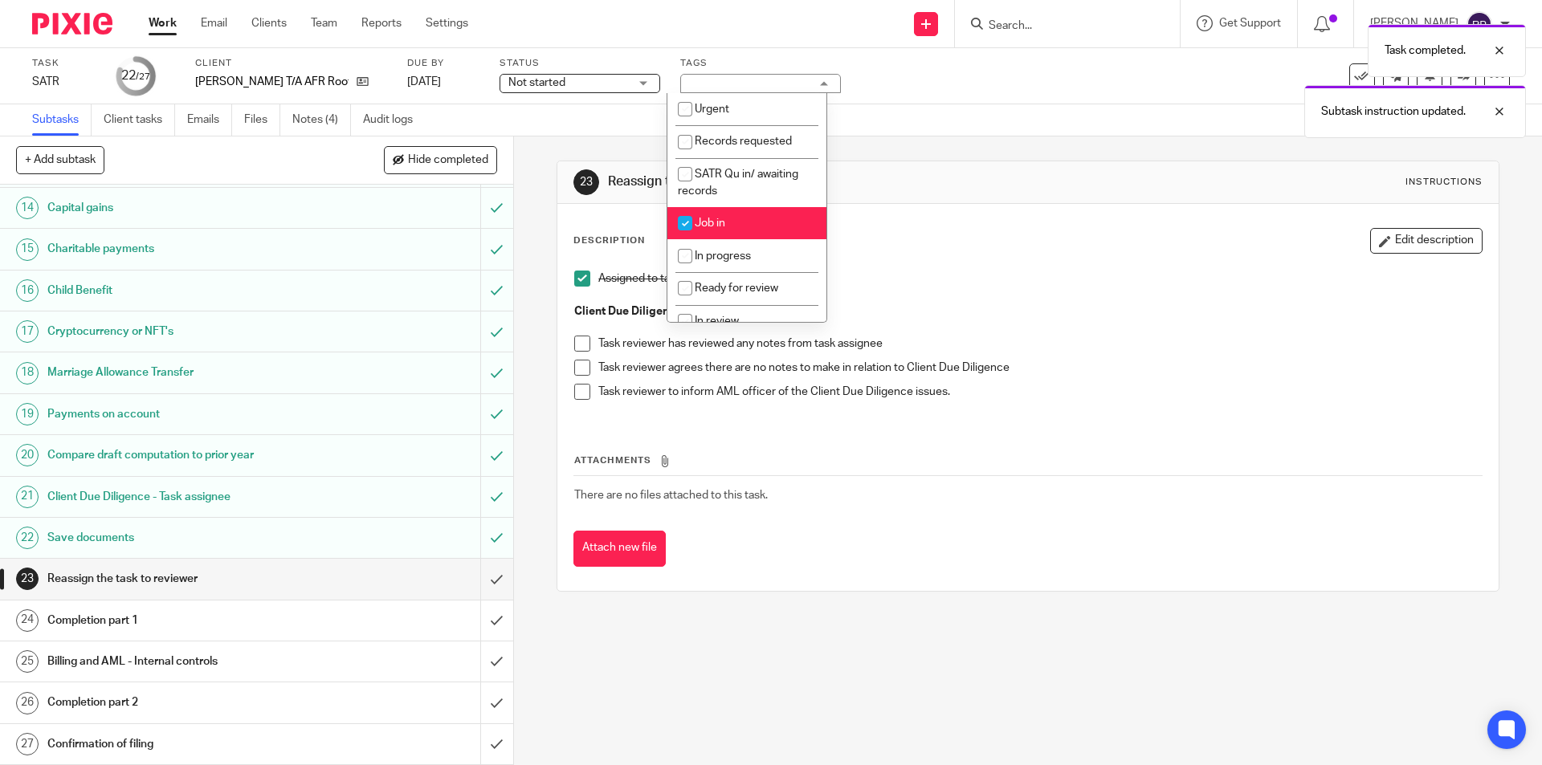
click at [771, 226] on li "Job in" at bounding box center [746, 223] width 159 height 33
checkbox input "false"
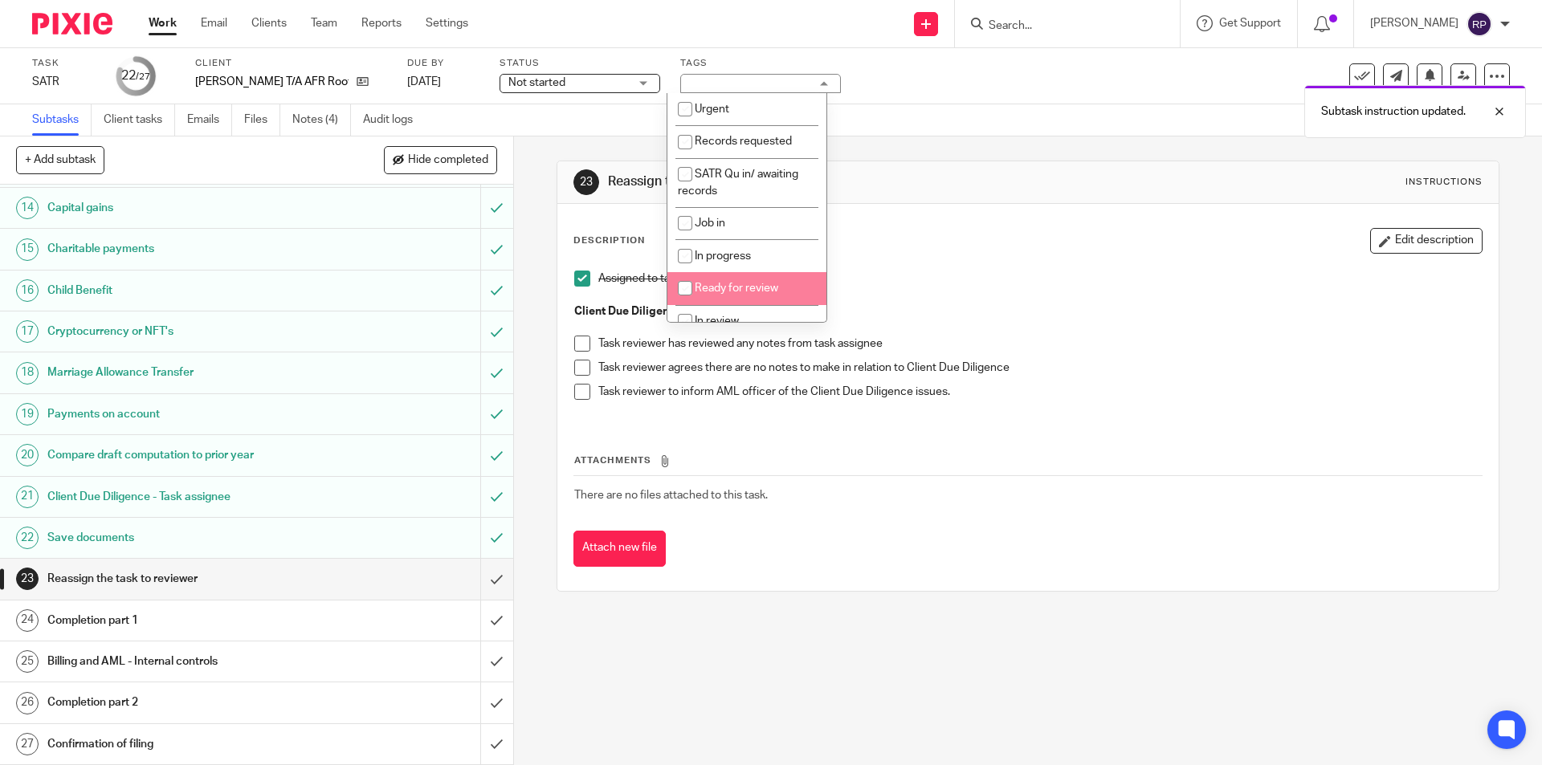
click at [752, 296] on li "Ready for review" at bounding box center [746, 288] width 159 height 33
checkbox input "true"
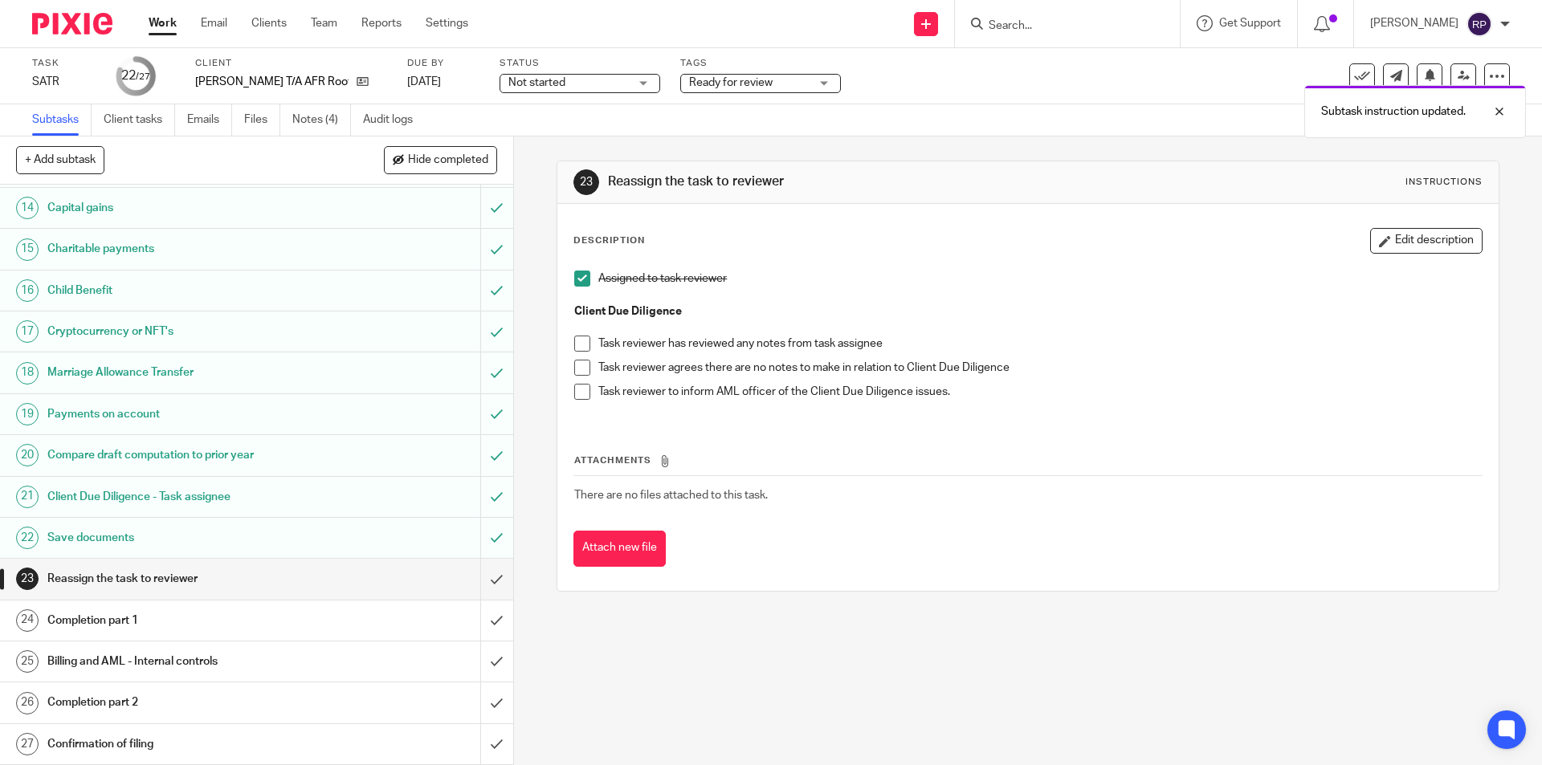
click at [894, 283] on p "Assigned to task reviewer" at bounding box center [1039, 279] width 883 height 16
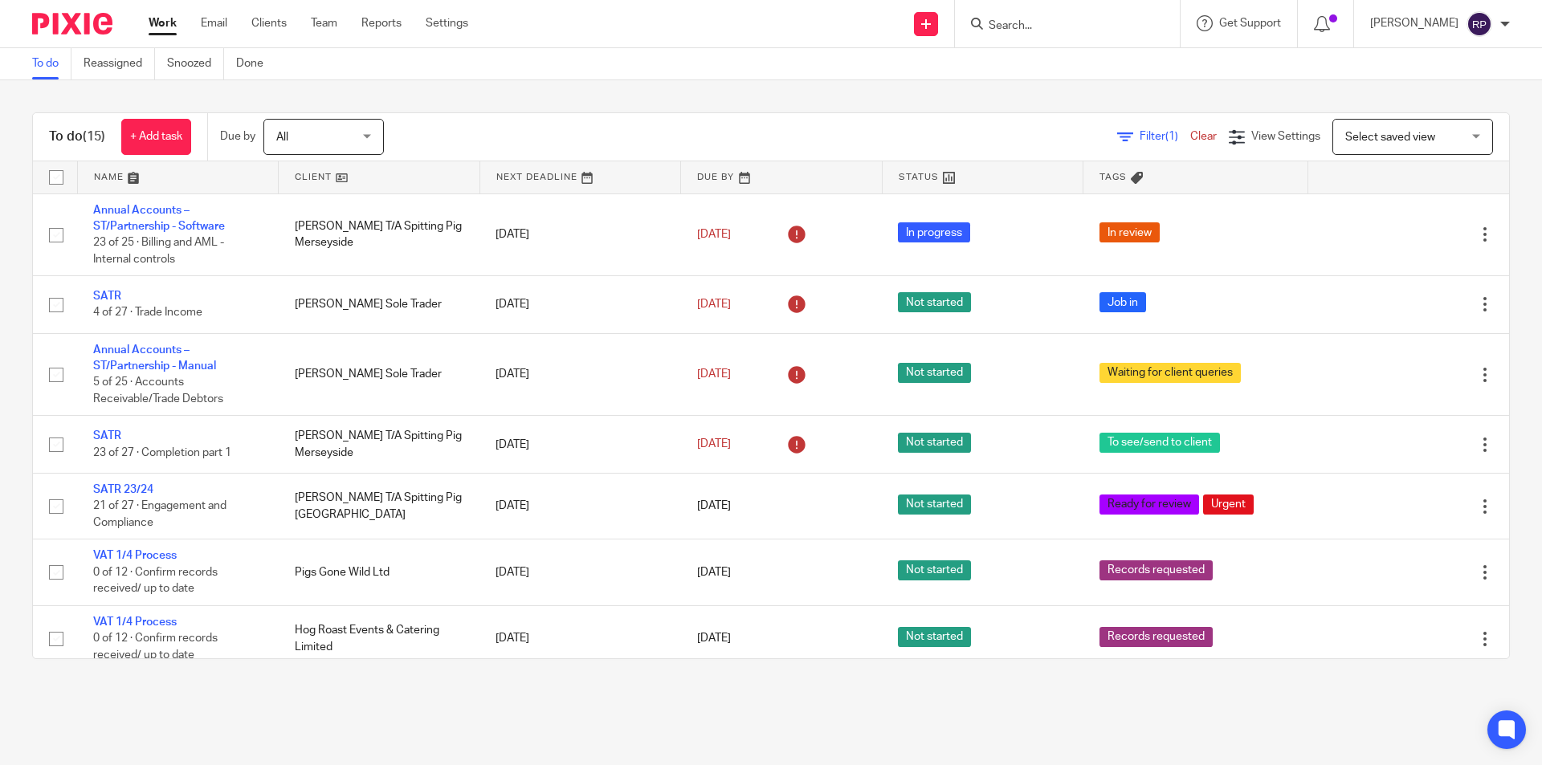
scroll to position [532, 0]
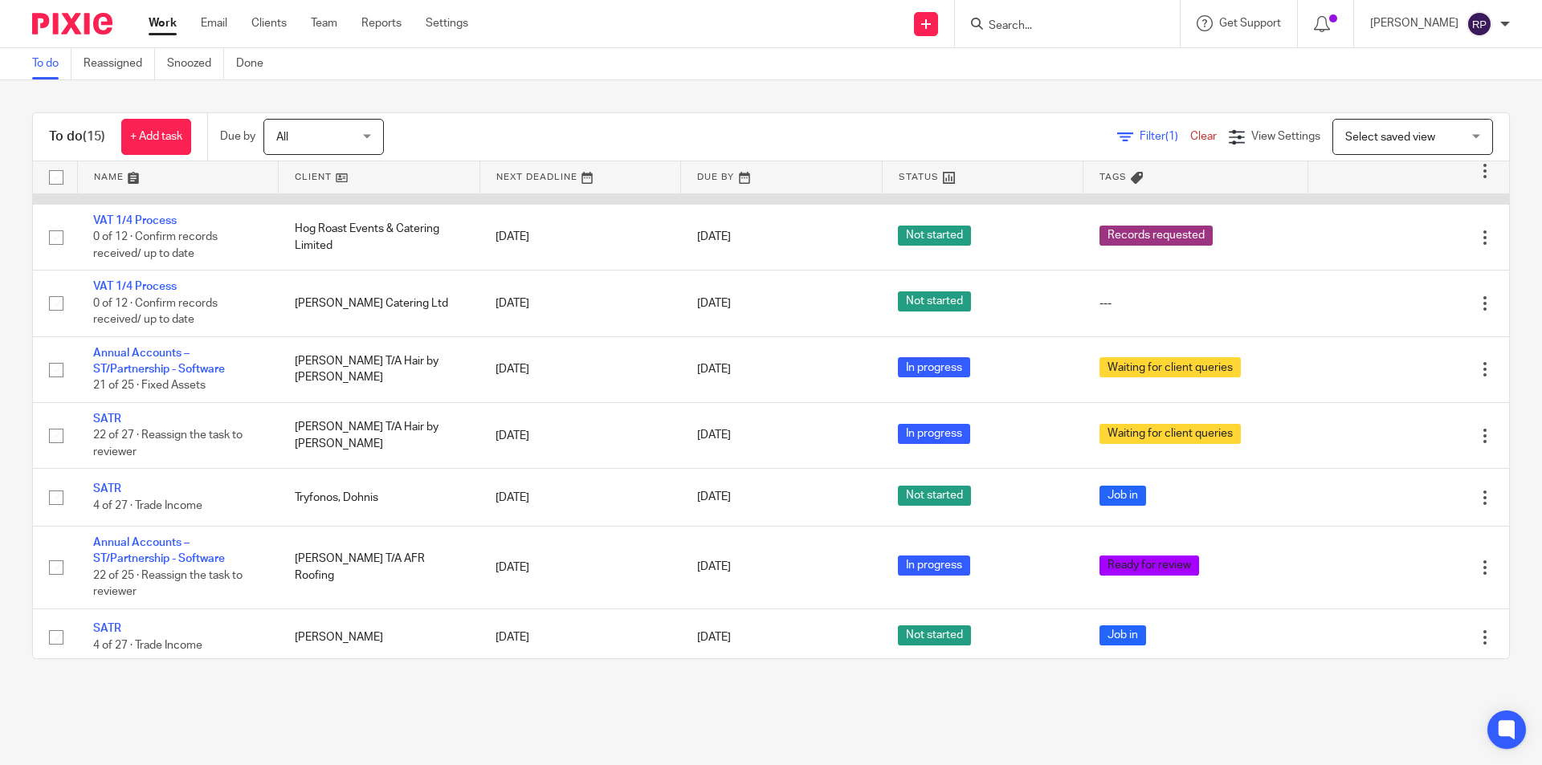
scroll to position [557, 0]
